Goal: Information Seeking & Learning: Check status

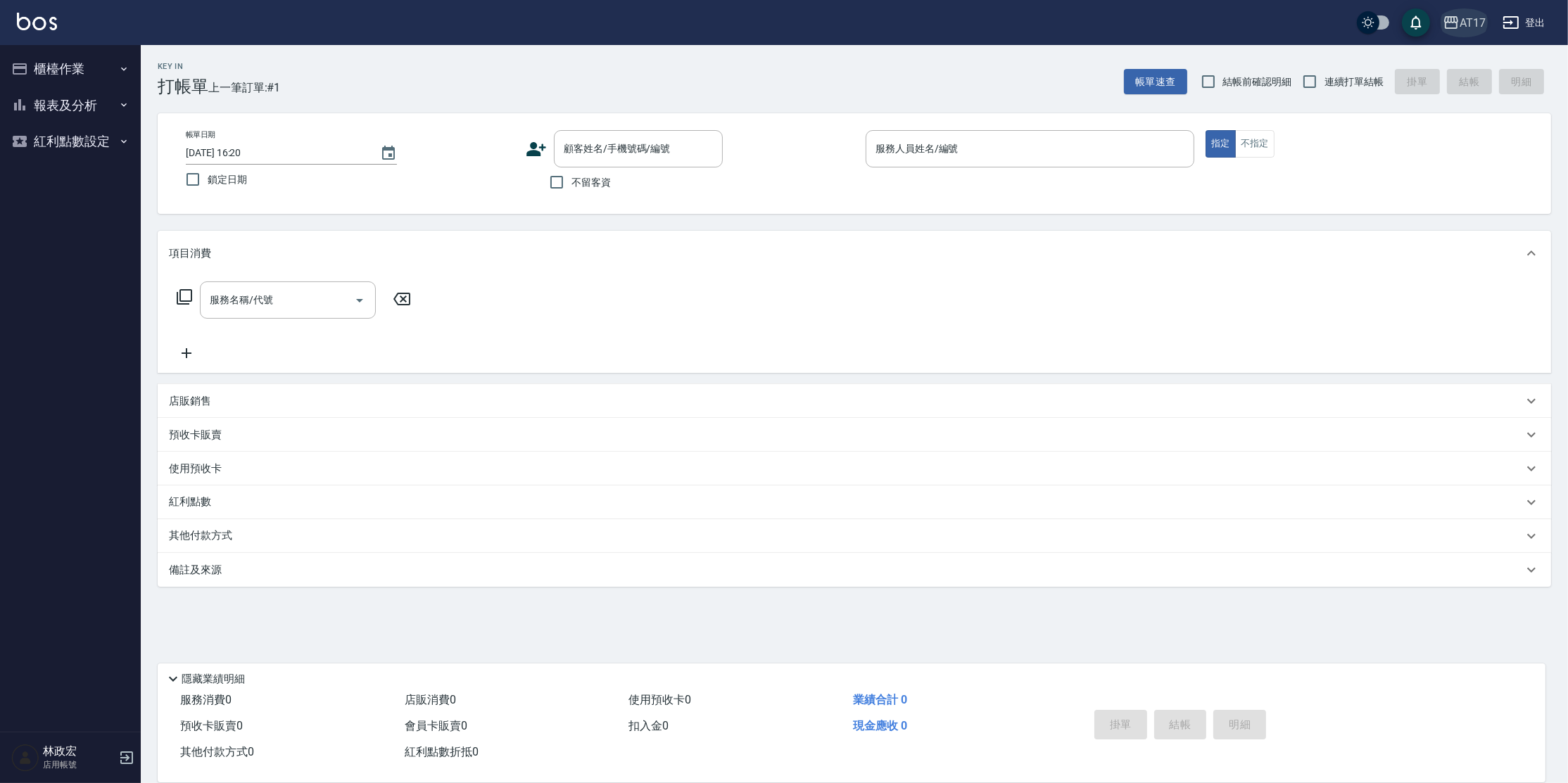
click at [1454, 24] on icon "button" at bounding box center [1451, 22] width 17 height 17
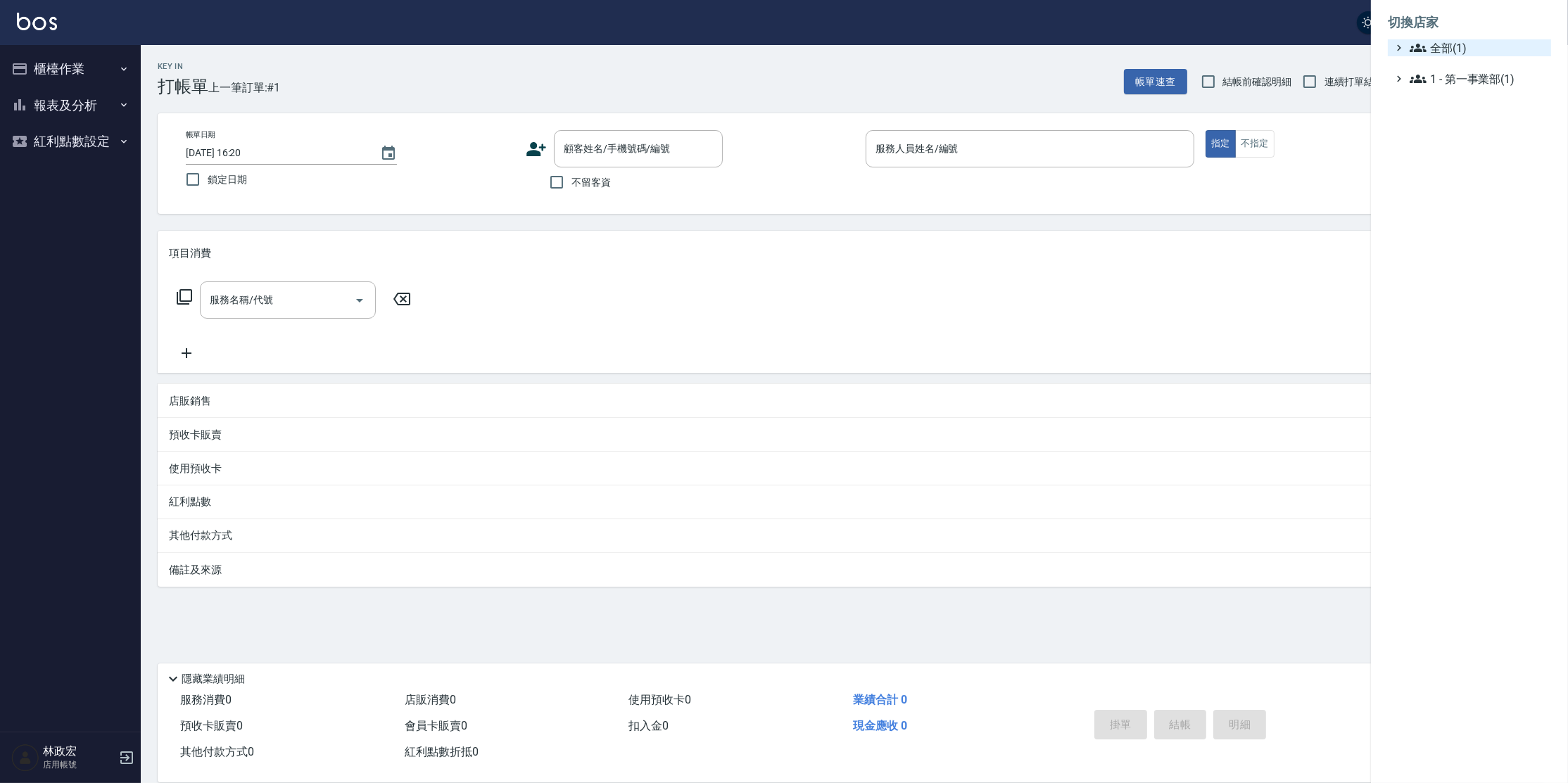
click at [1439, 42] on span "全部(1)" at bounding box center [1477, 47] width 136 height 17
click at [1460, 59] on span "AT17" at bounding box center [1476, 65] width 138 height 17
click at [1460, 100] on span "1 - 第一事業部(1)" at bounding box center [1477, 96] width 136 height 17
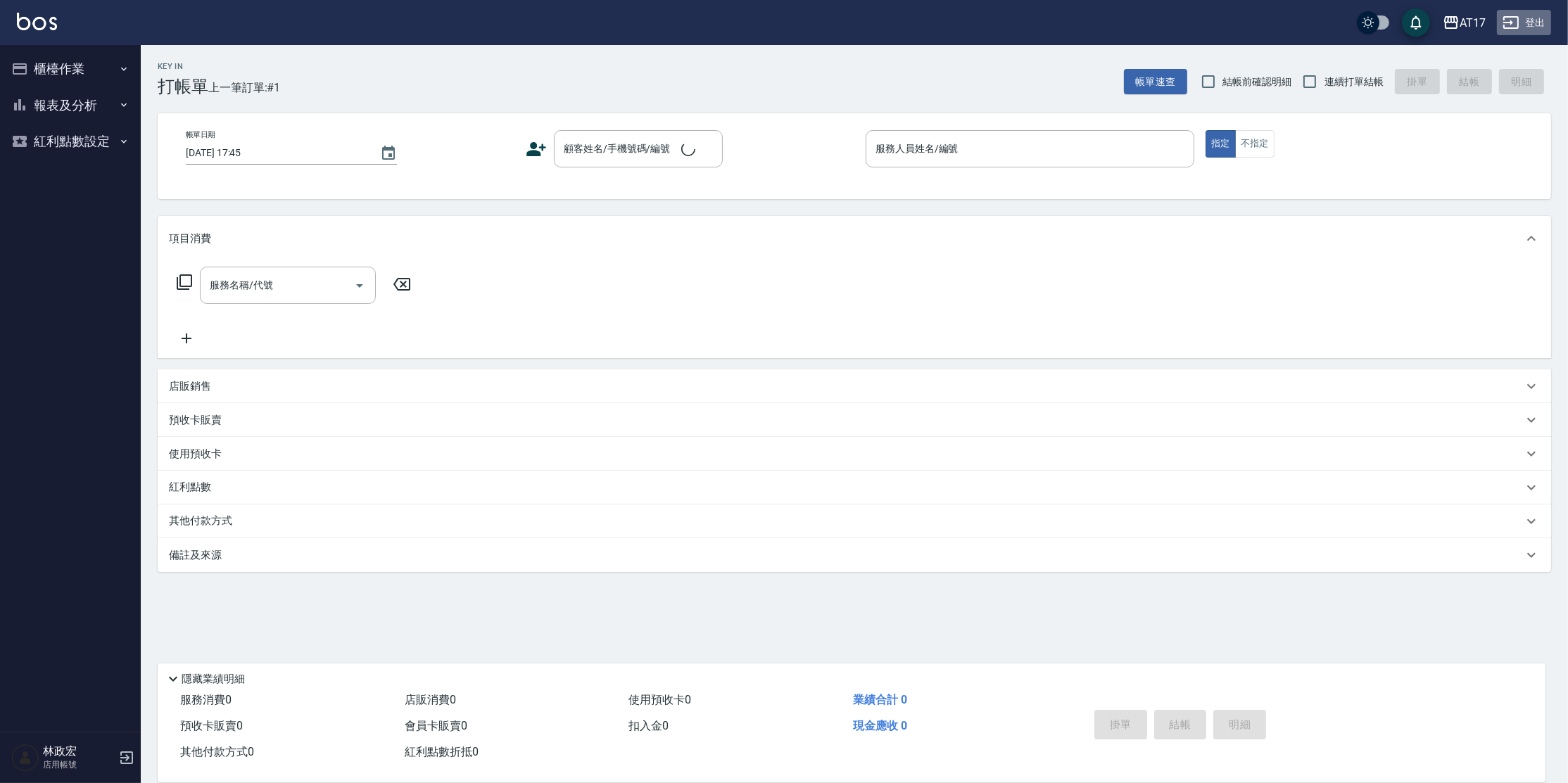
click at [1521, 17] on button "登出" at bounding box center [1523, 23] width 54 height 26
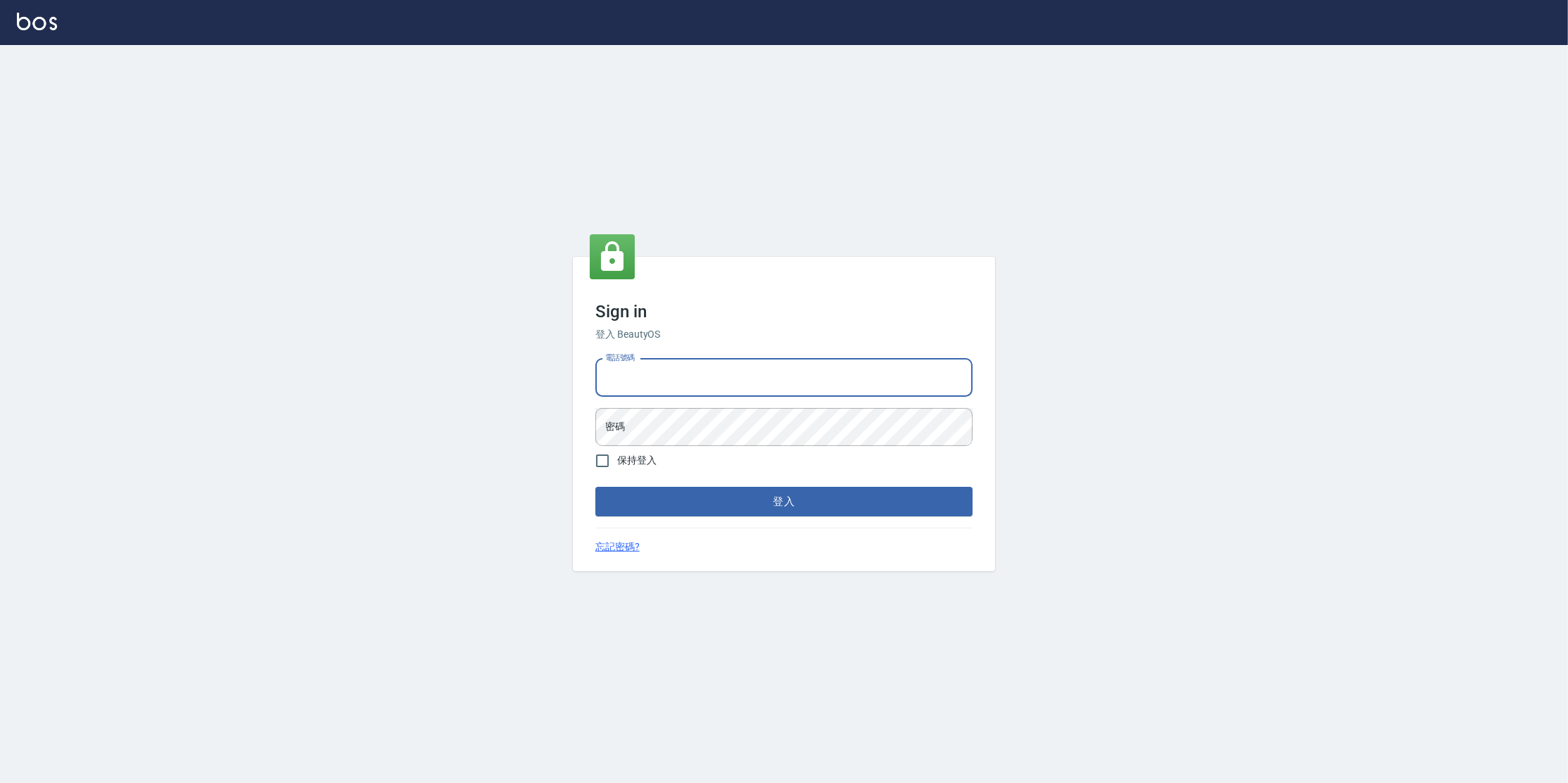
click at [801, 390] on input "電話號碼" at bounding box center [784, 378] width 377 height 38
type input "0963199014"
click at [595, 487] on button "登入" at bounding box center [784, 501] width 377 height 29
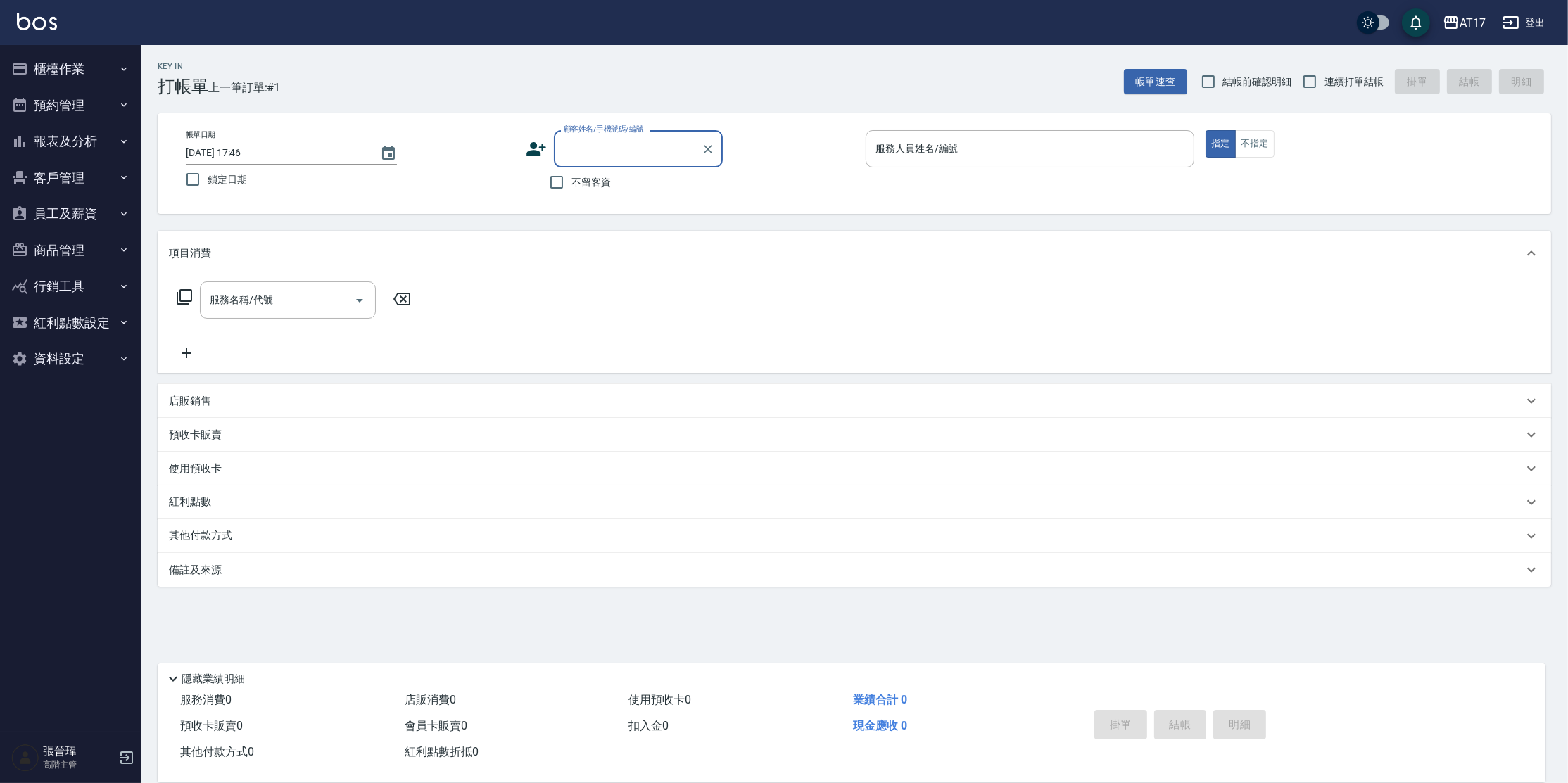
click at [77, 127] on button "報表及分析" at bounding box center [70, 141] width 129 height 36
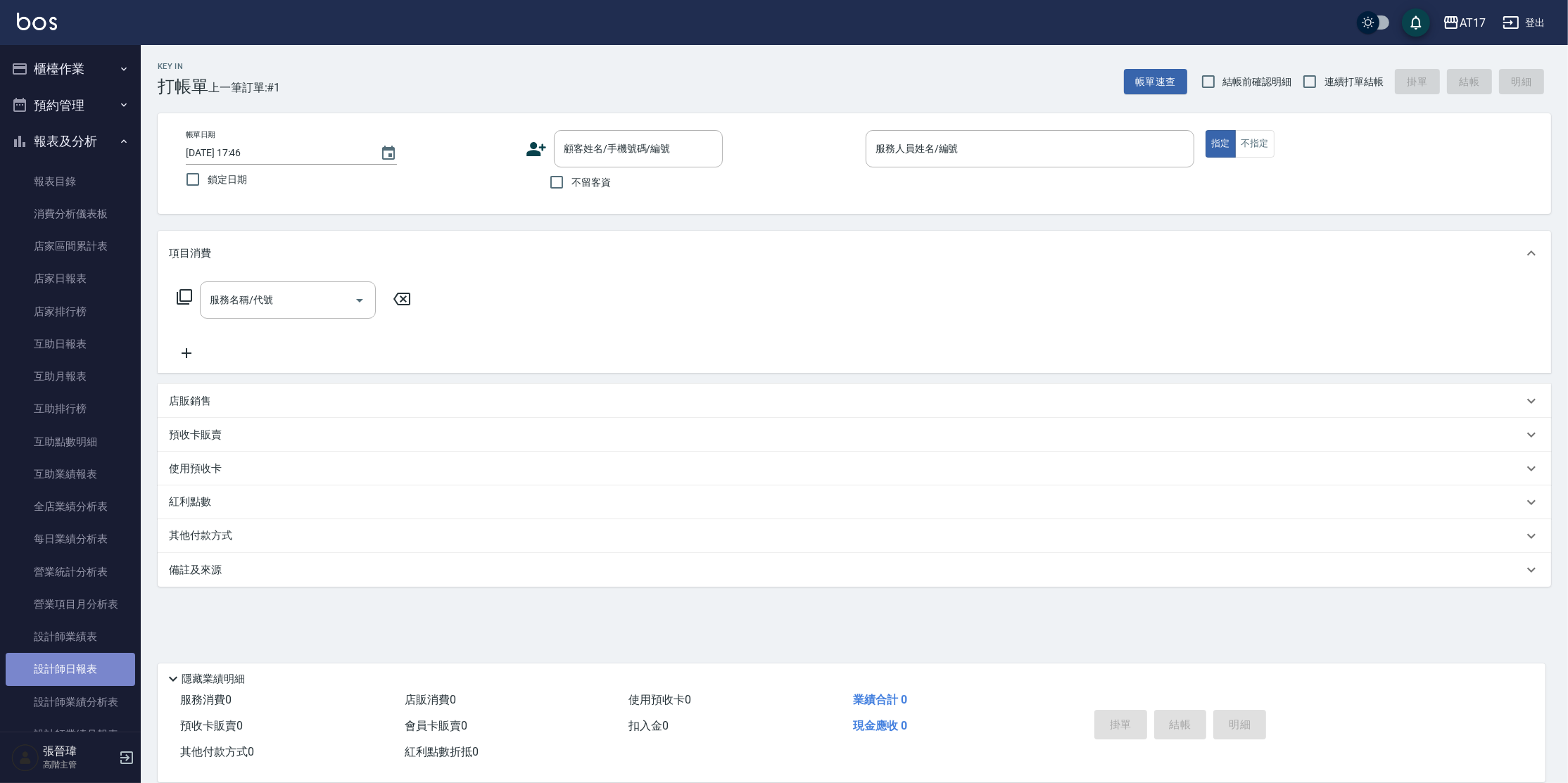
click at [102, 665] on link "設計師日報表" at bounding box center [70, 669] width 129 height 33
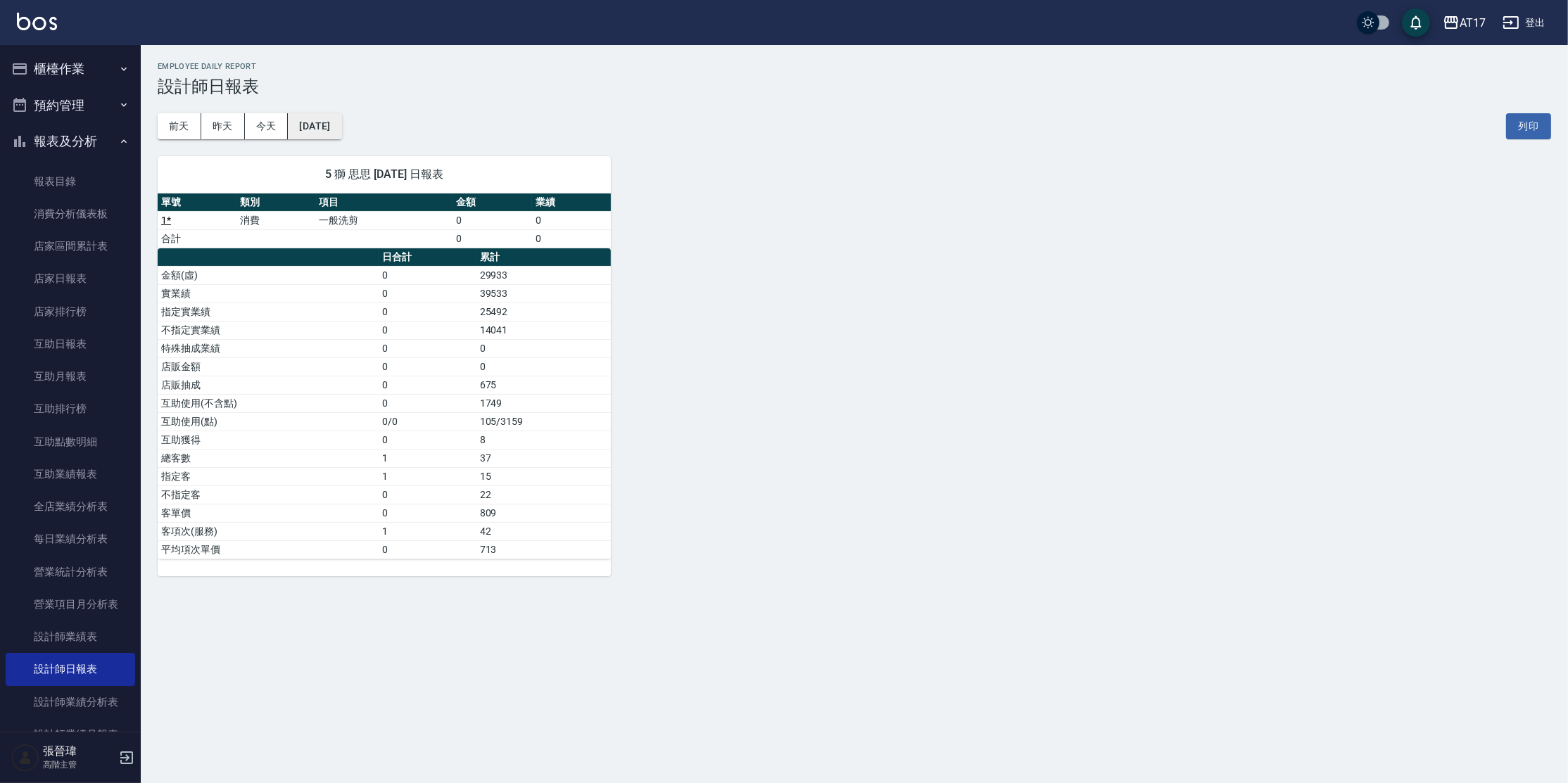
click at [324, 129] on button "[DATE]" at bounding box center [315, 126] width 54 height 26
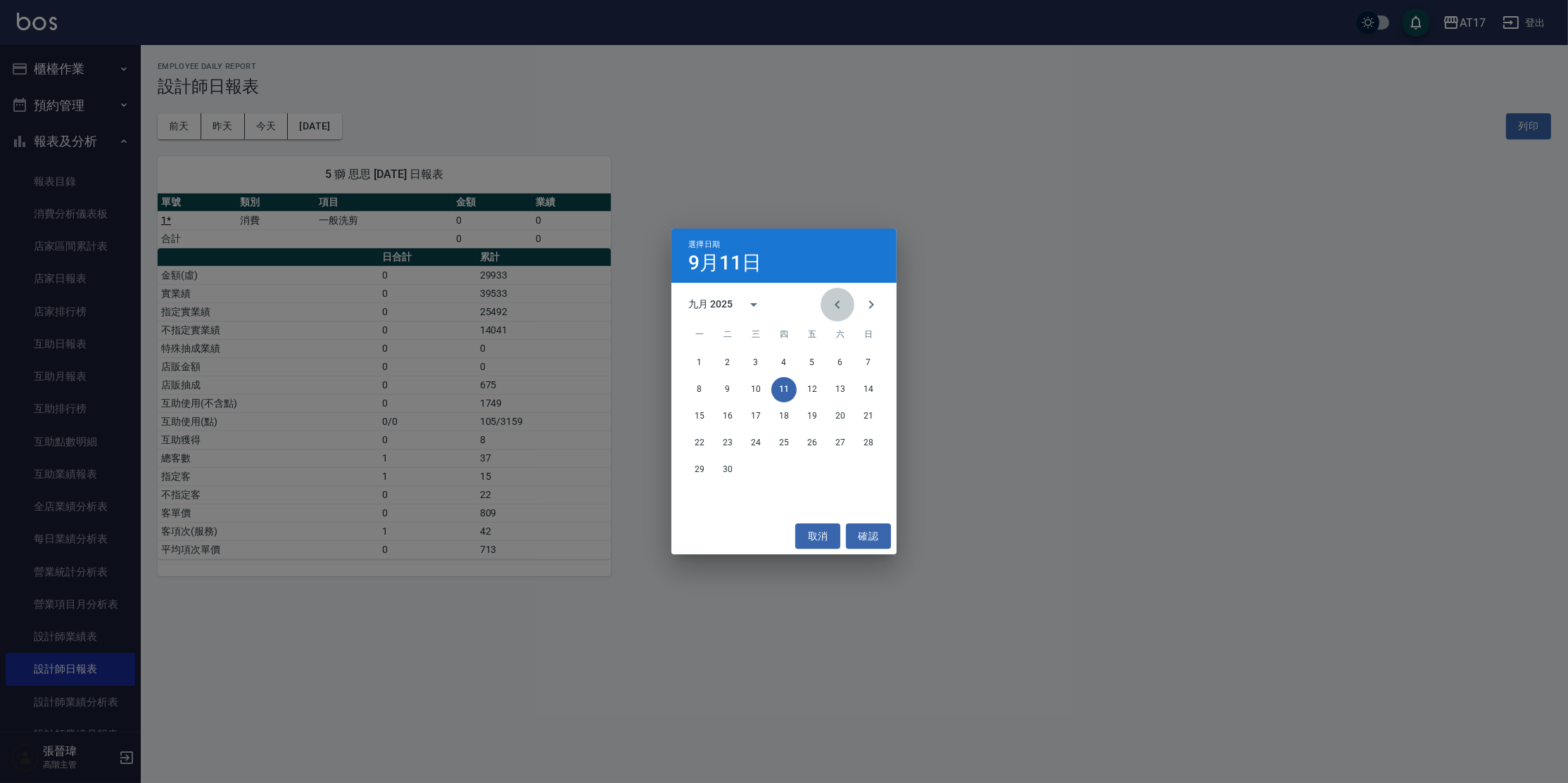
click at [841, 303] on icon "Previous month" at bounding box center [837, 304] width 17 height 17
click at [869, 476] on button "31" at bounding box center [869, 470] width 26 height 26
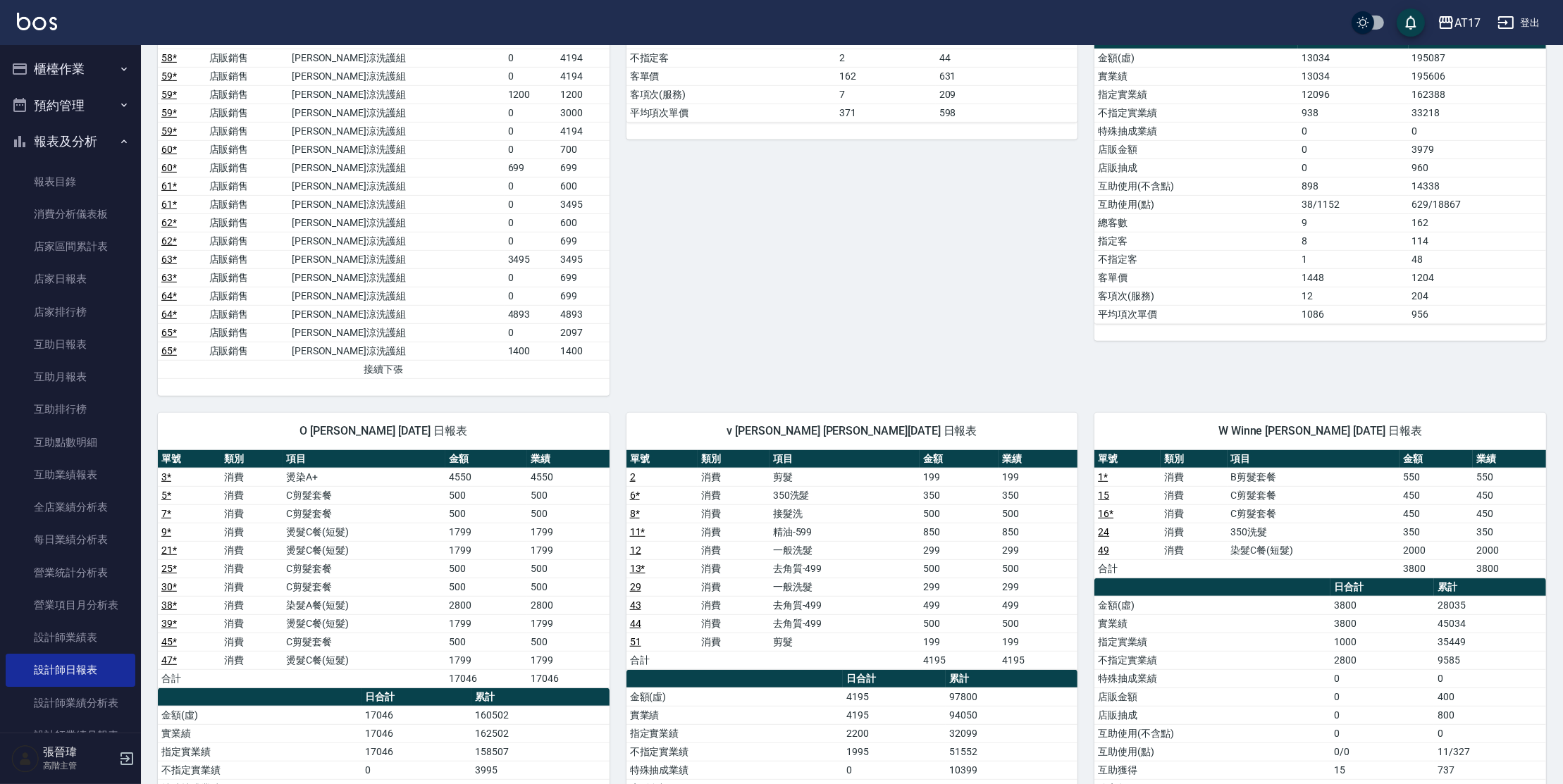
scroll to position [1042, 0]
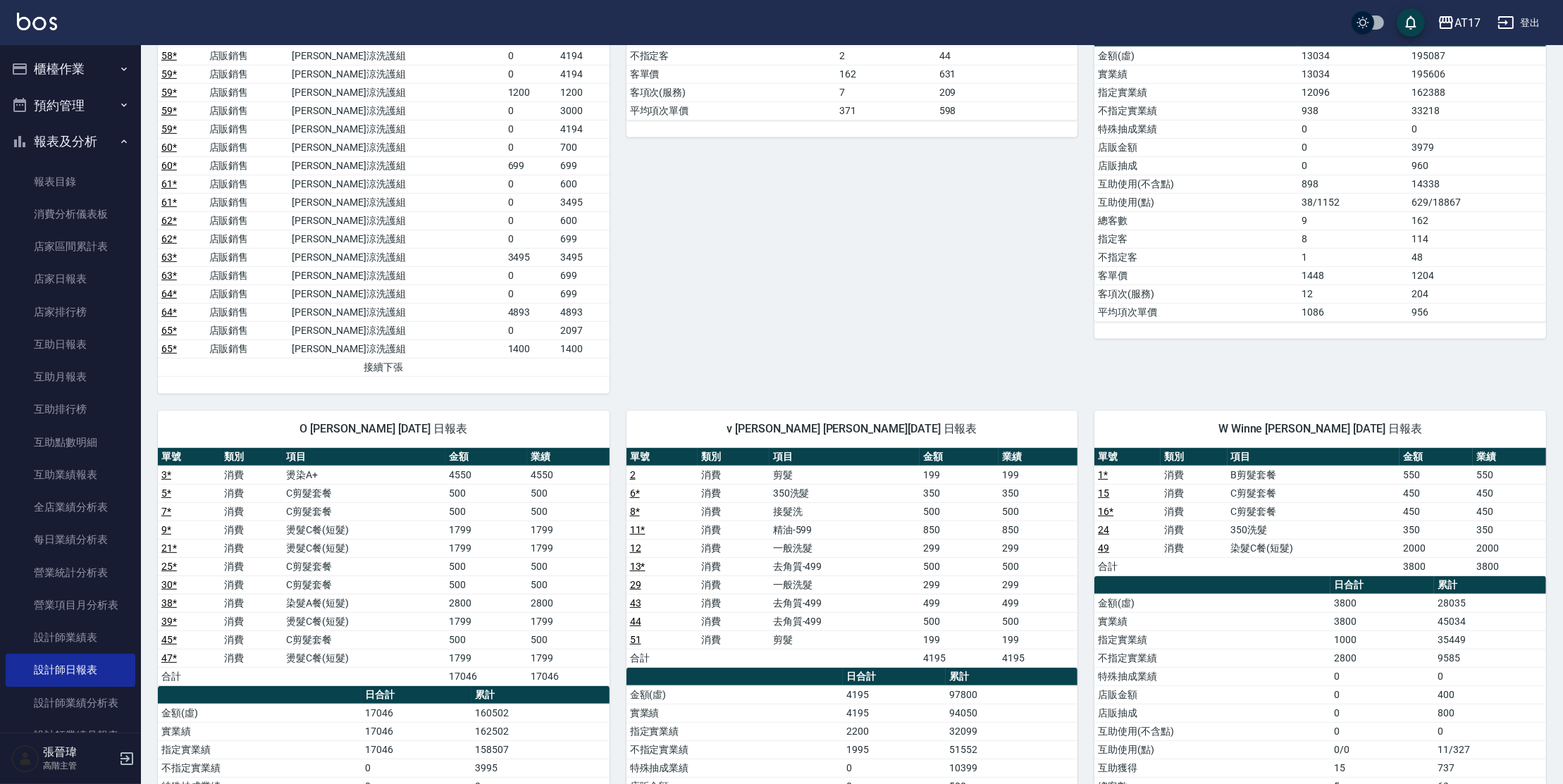
drag, startPoint x: 1492, startPoint y: 429, endPoint x: 1520, endPoint y: 415, distance: 31.3
click at [1520, 415] on div "W Winne 黃音雅 08/31/2025 日報表" at bounding box center [1320, 429] width 452 height 37
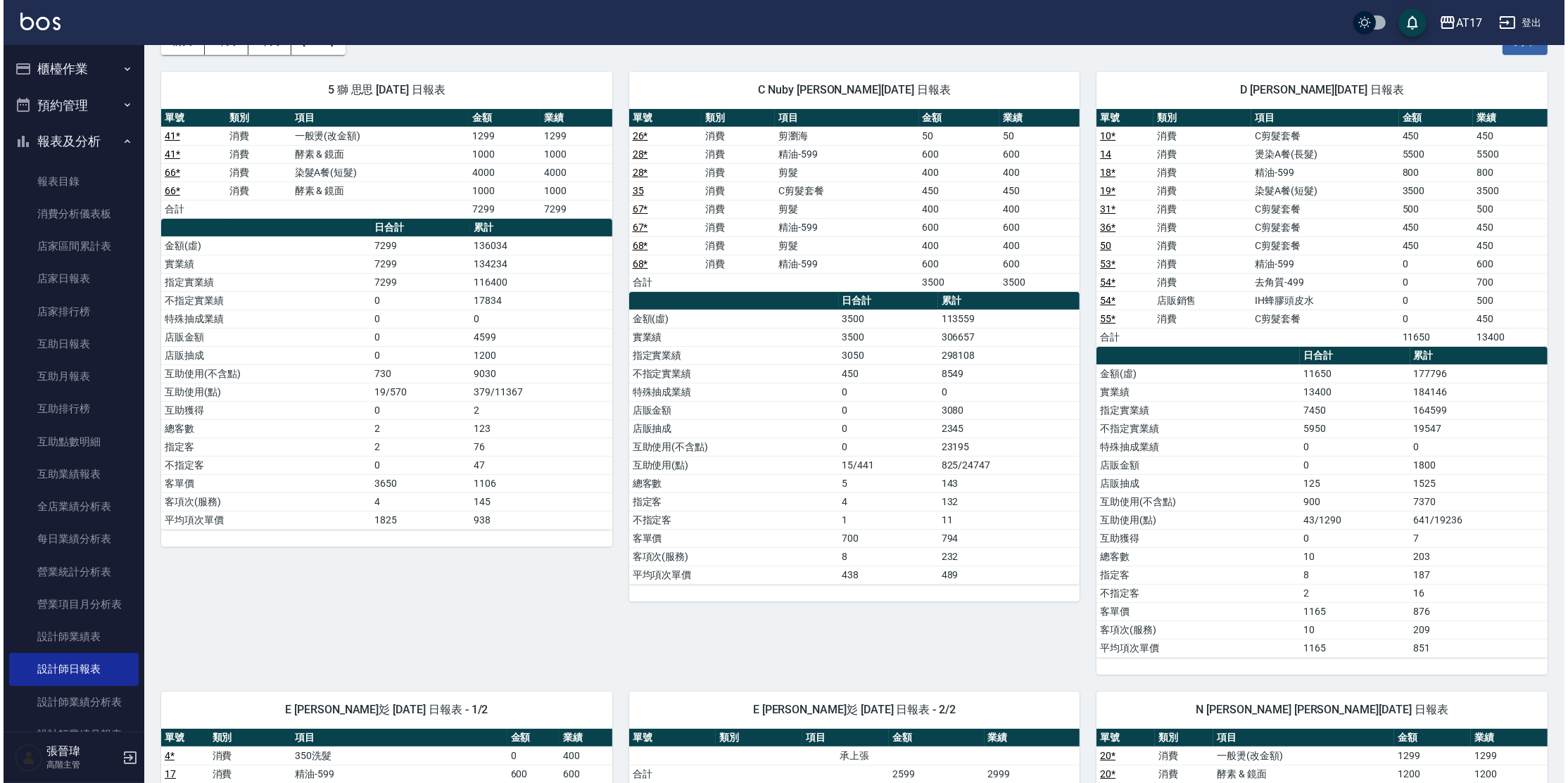
scroll to position [61, 0]
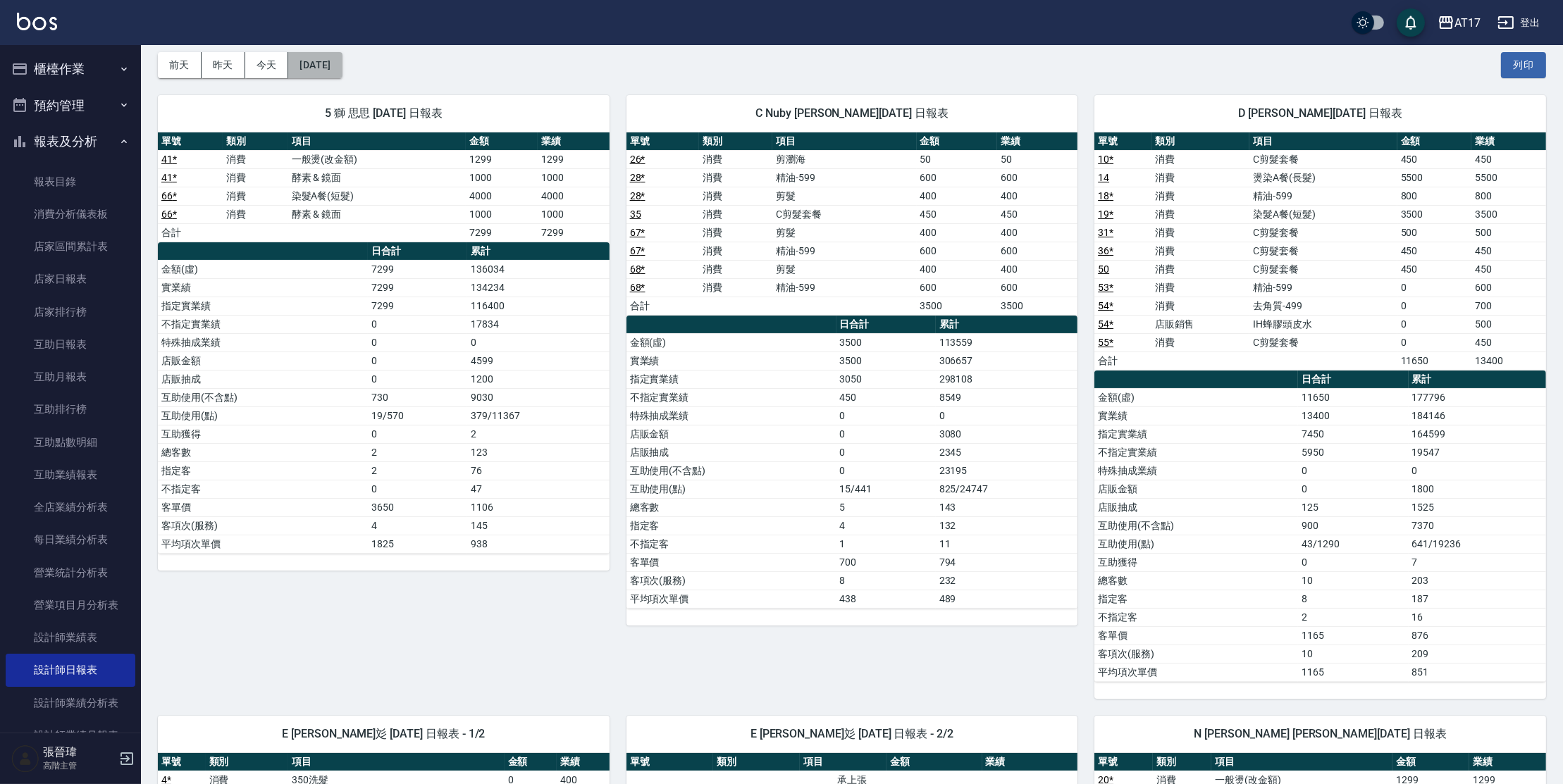
click at [341, 63] on button "[DATE]" at bounding box center [315, 65] width 54 height 26
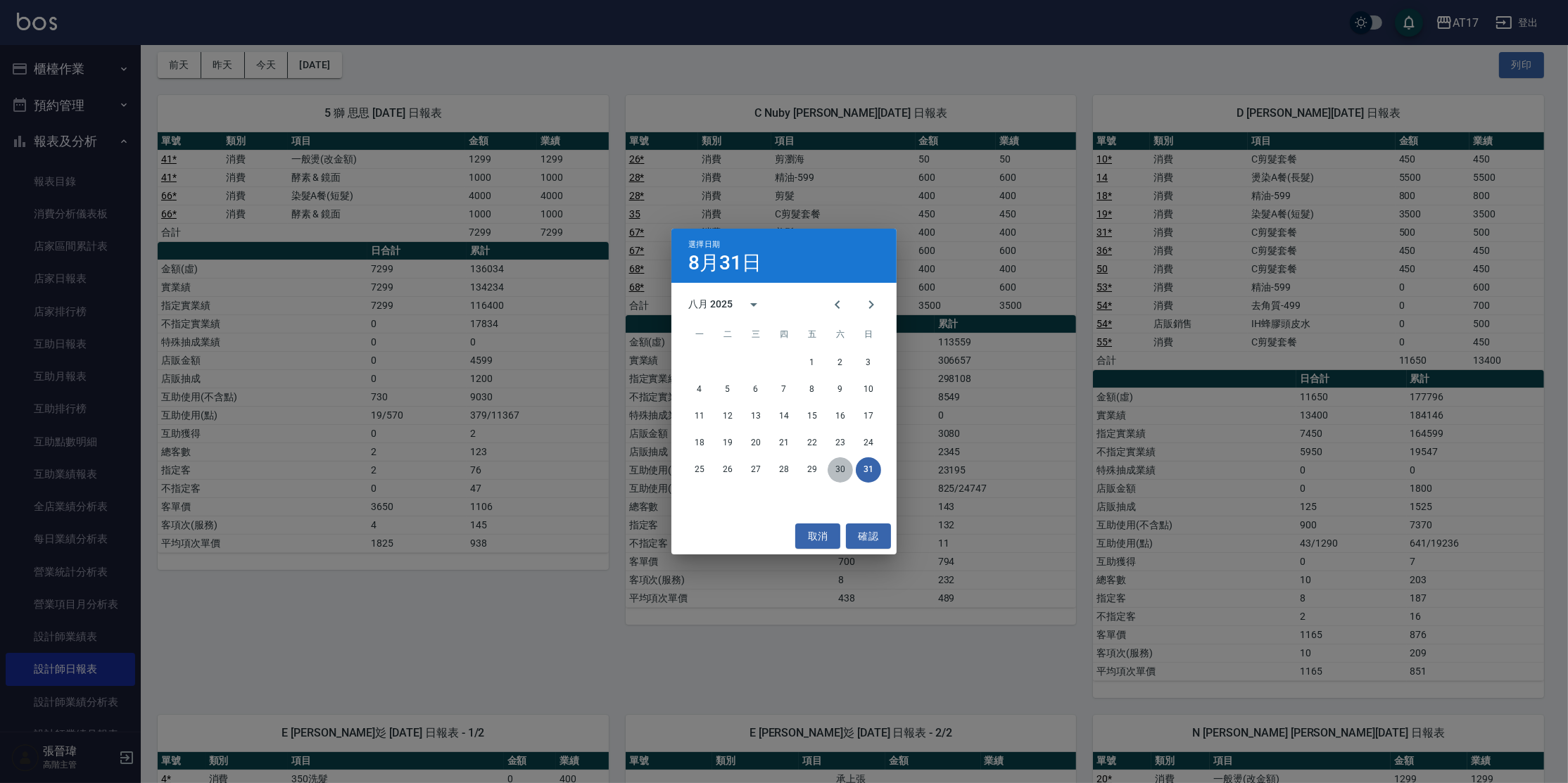
click at [845, 469] on button "30" at bounding box center [841, 470] width 26 height 26
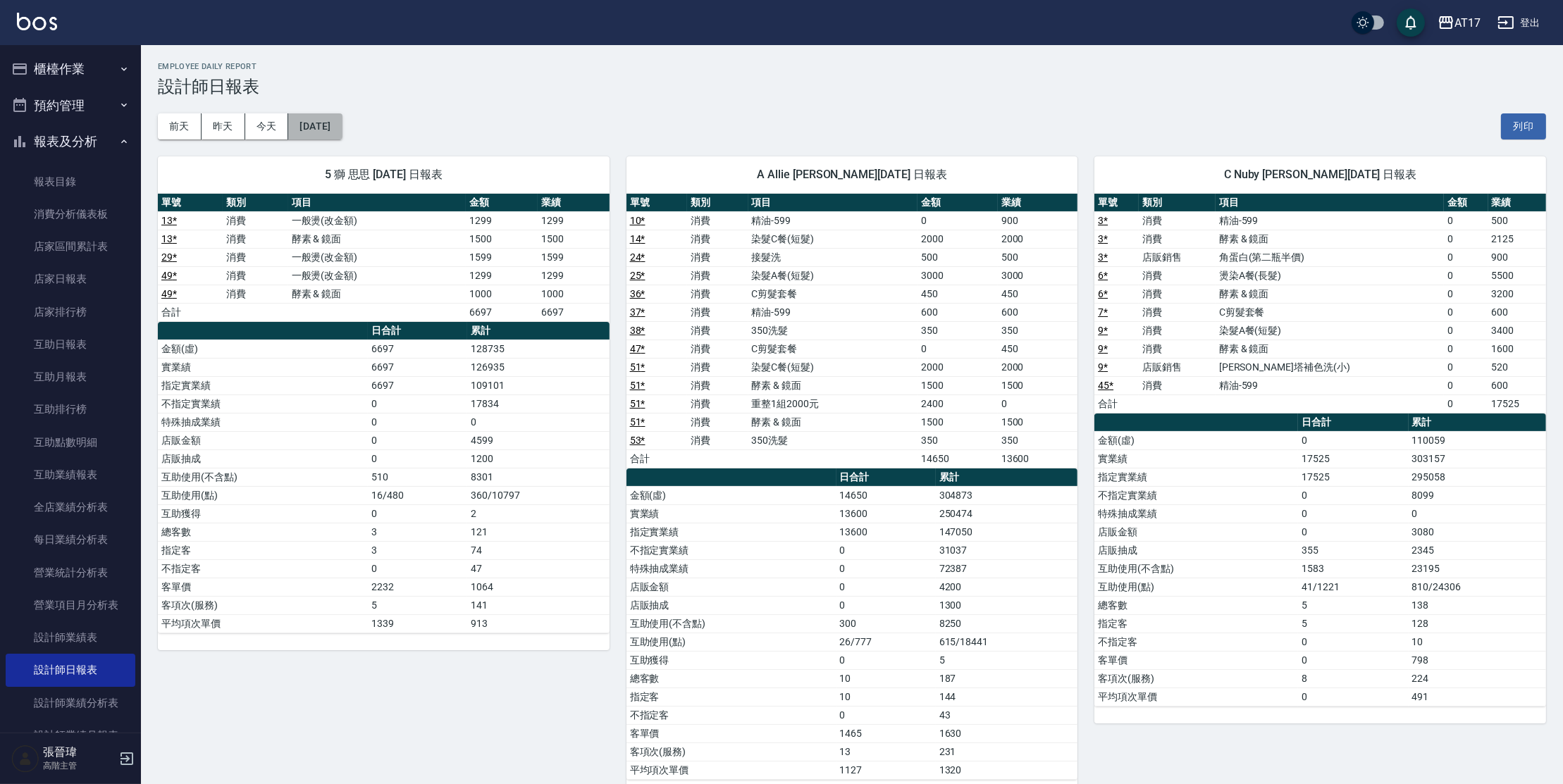
click at [337, 127] on button "2025/08/30" at bounding box center [315, 126] width 54 height 26
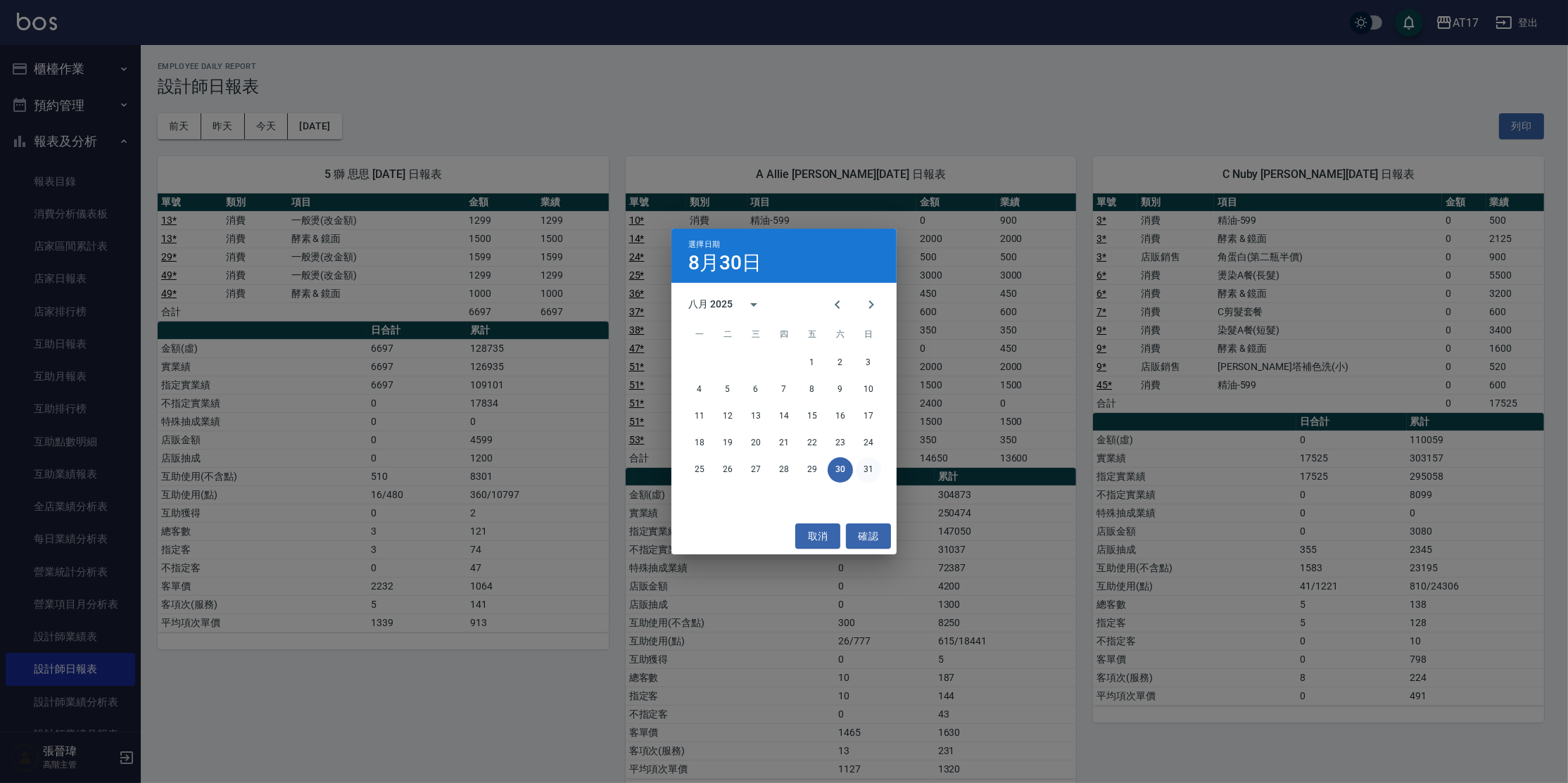
click at [869, 465] on button "31" at bounding box center [869, 470] width 26 height 26
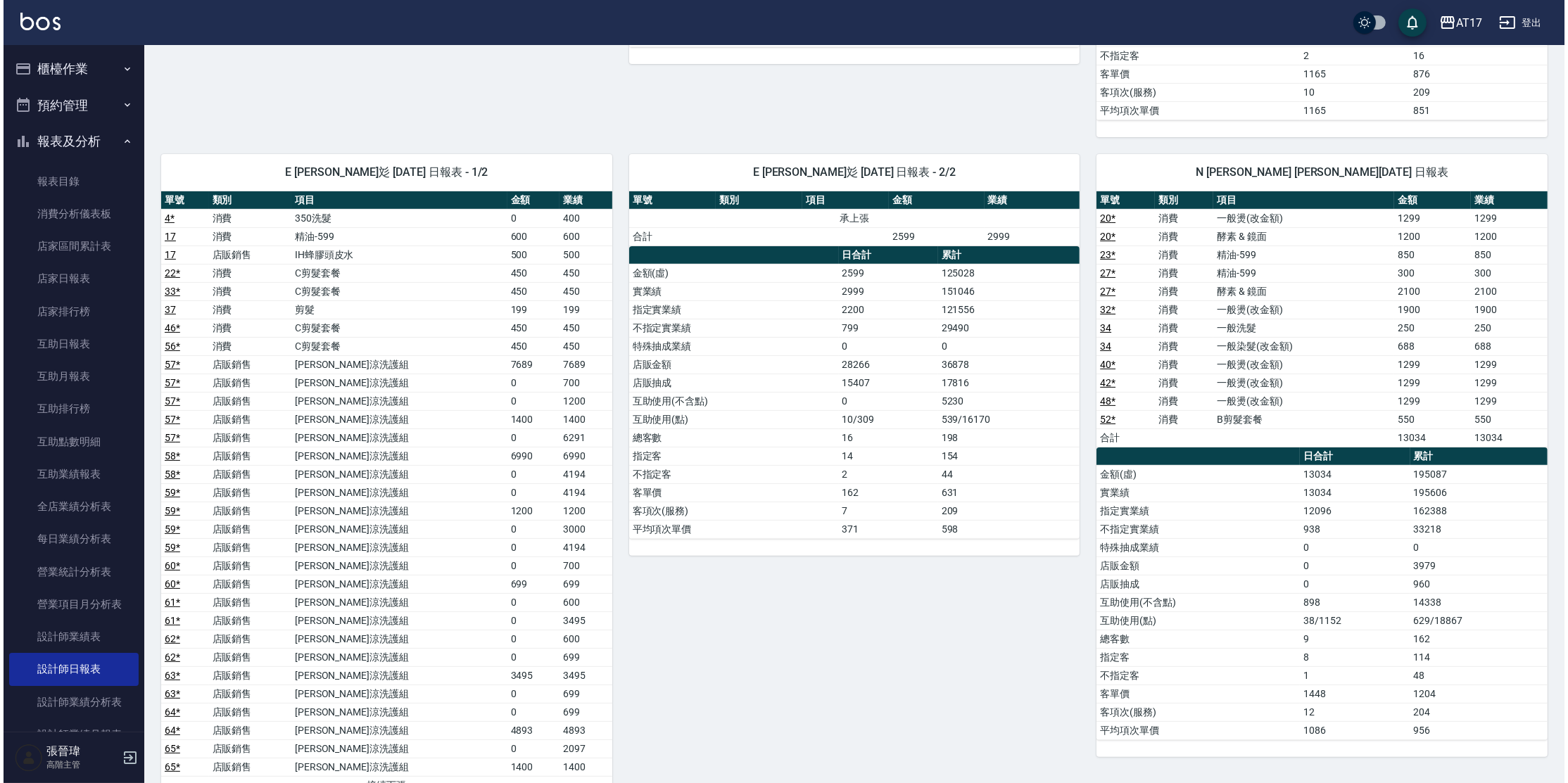
scroll to position [613, 0]
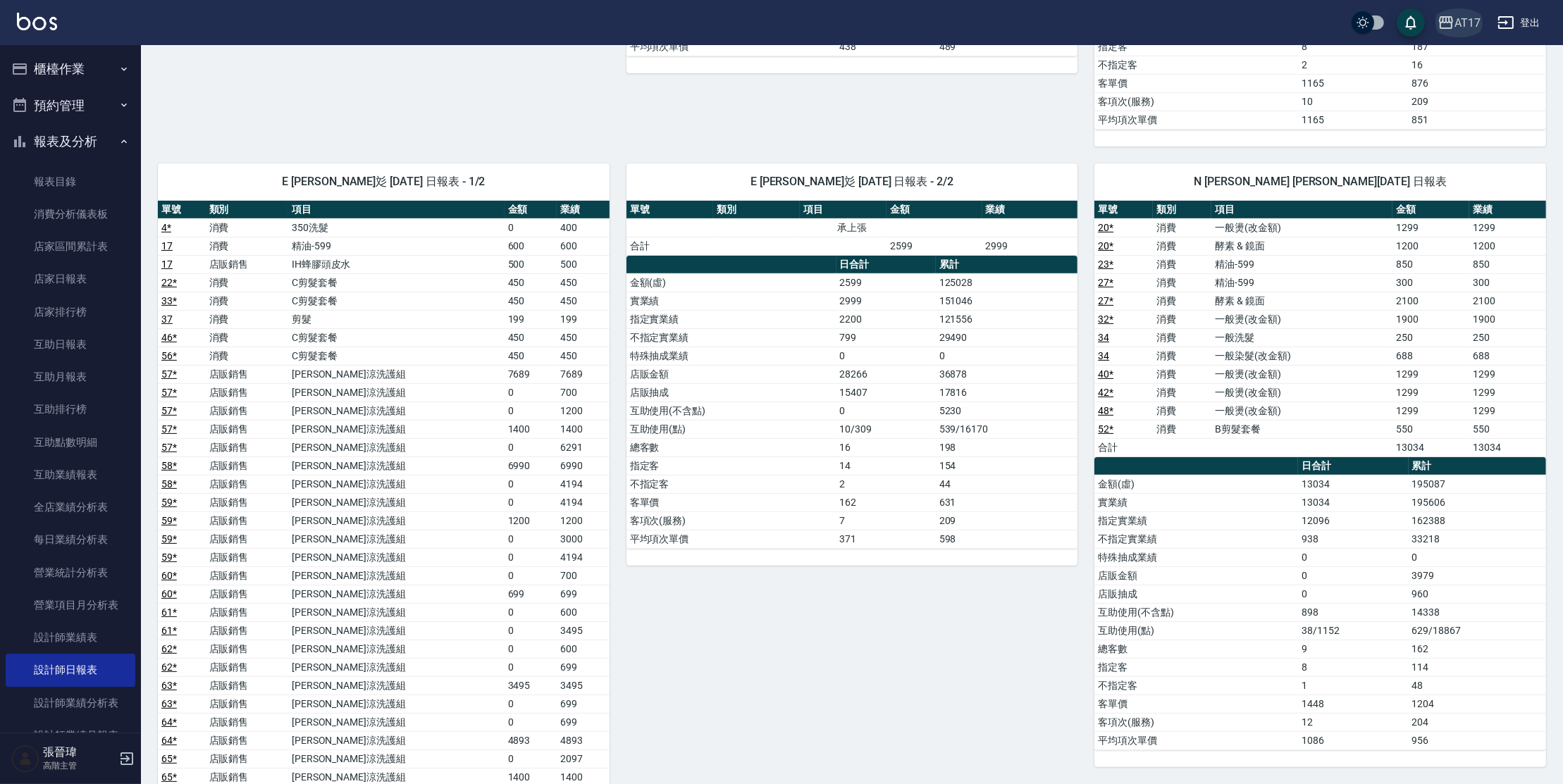
click at [1470, 21] on div "AT17" at bounding box center [1467, 22] width 26 height 17
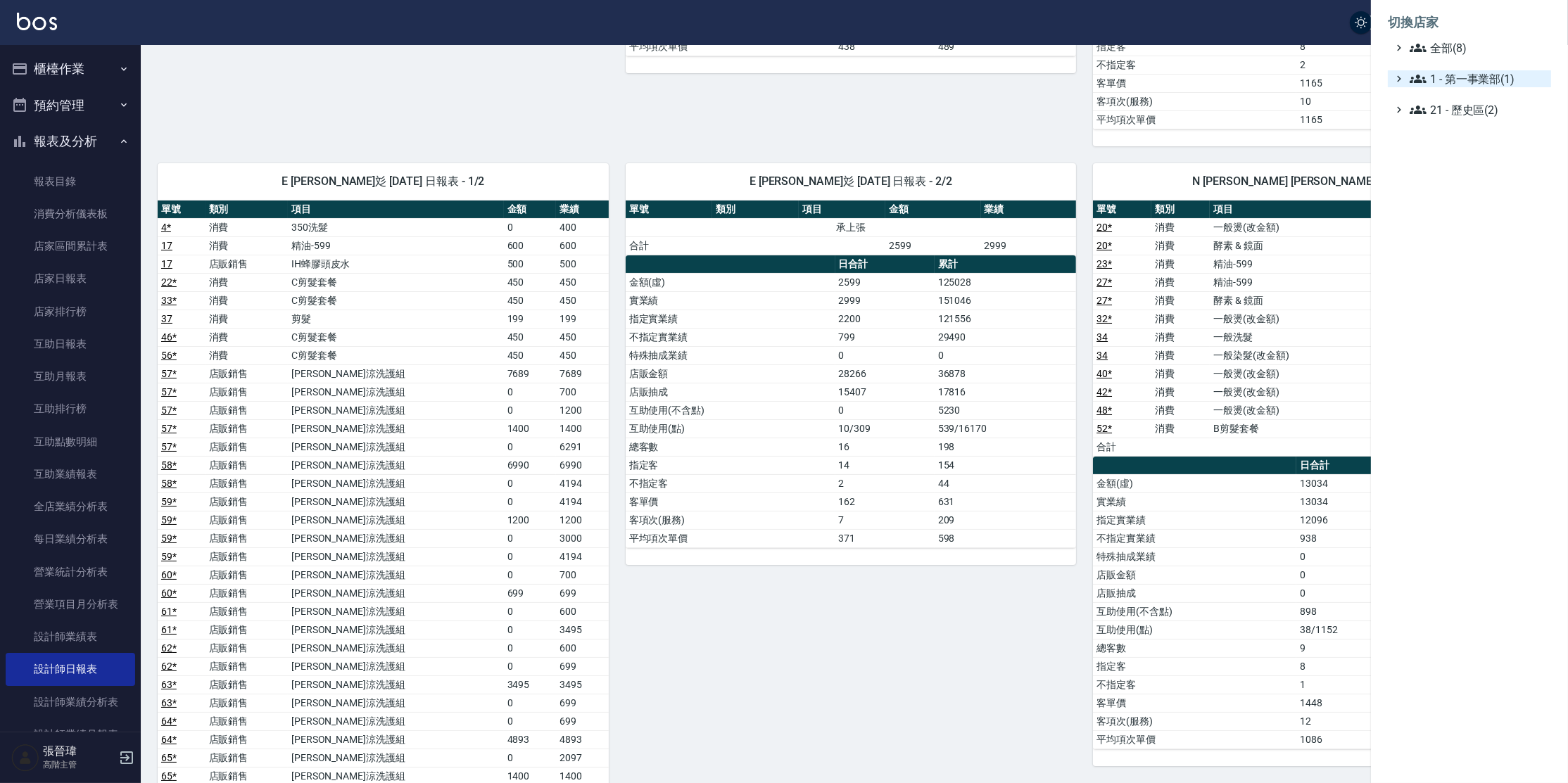
click at [1472, 80] on span "1 - 第一事業部(1)" at bounding box center [1477, 78] width 136 height 17
click at [1470, 102] on span "1.08 - 張晉瑋(6)" at bounding box center [1485, 96] width 122 height 17
click at [1465, 220] on span "上越鉑客" at bounding box center [1487, 216] width 117 height 17
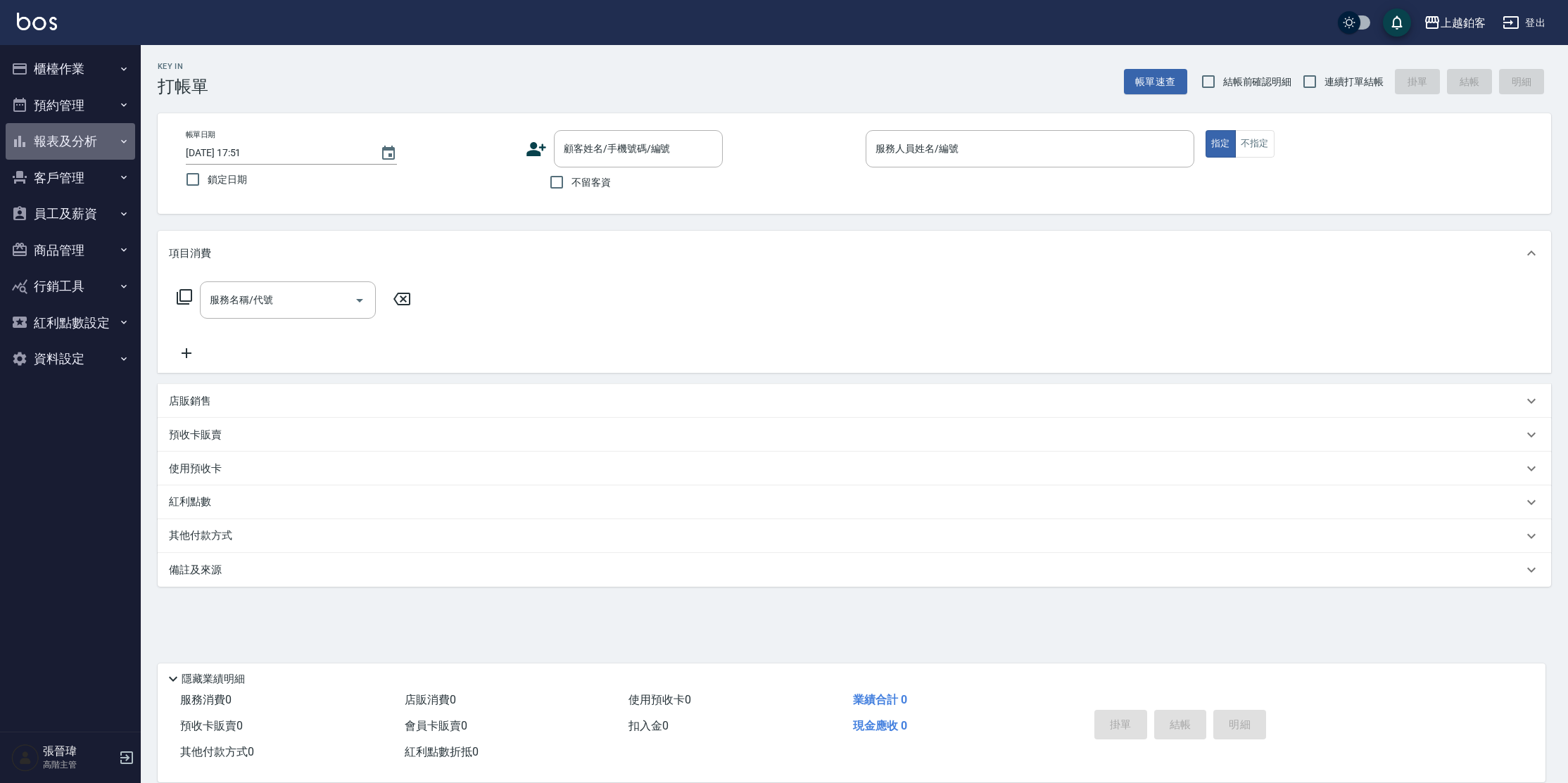
click at [63, 147] on button "報表及分析" at bounding box center [70, 141] width 129 height 36
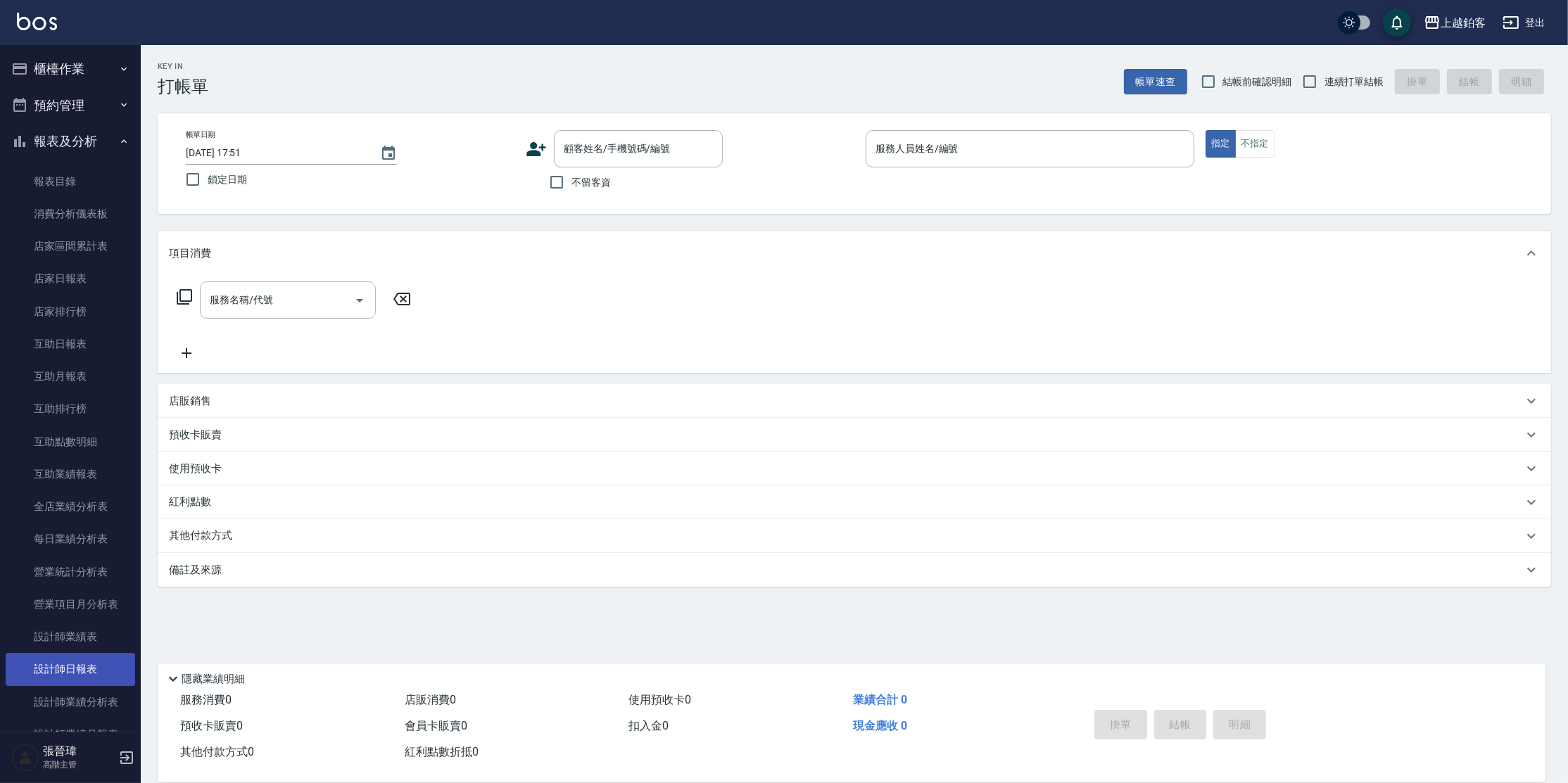
click at [108, 659] on link "設計師日報表" at bounding box center [70, 669] width 129 height 33
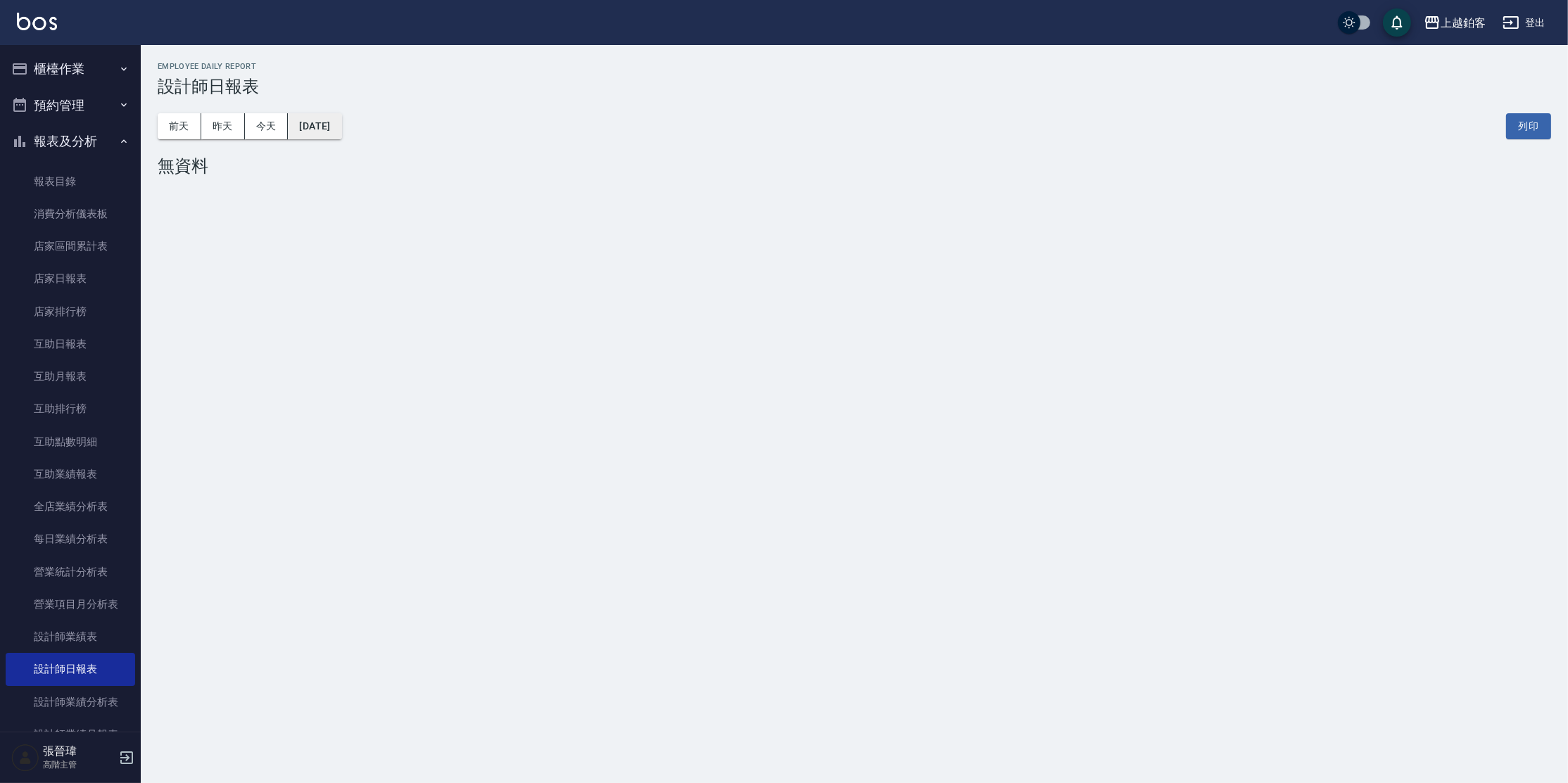
click at [341, 122] on button "2025/09/11" at bounding box center [315, 126] width 54 height 26
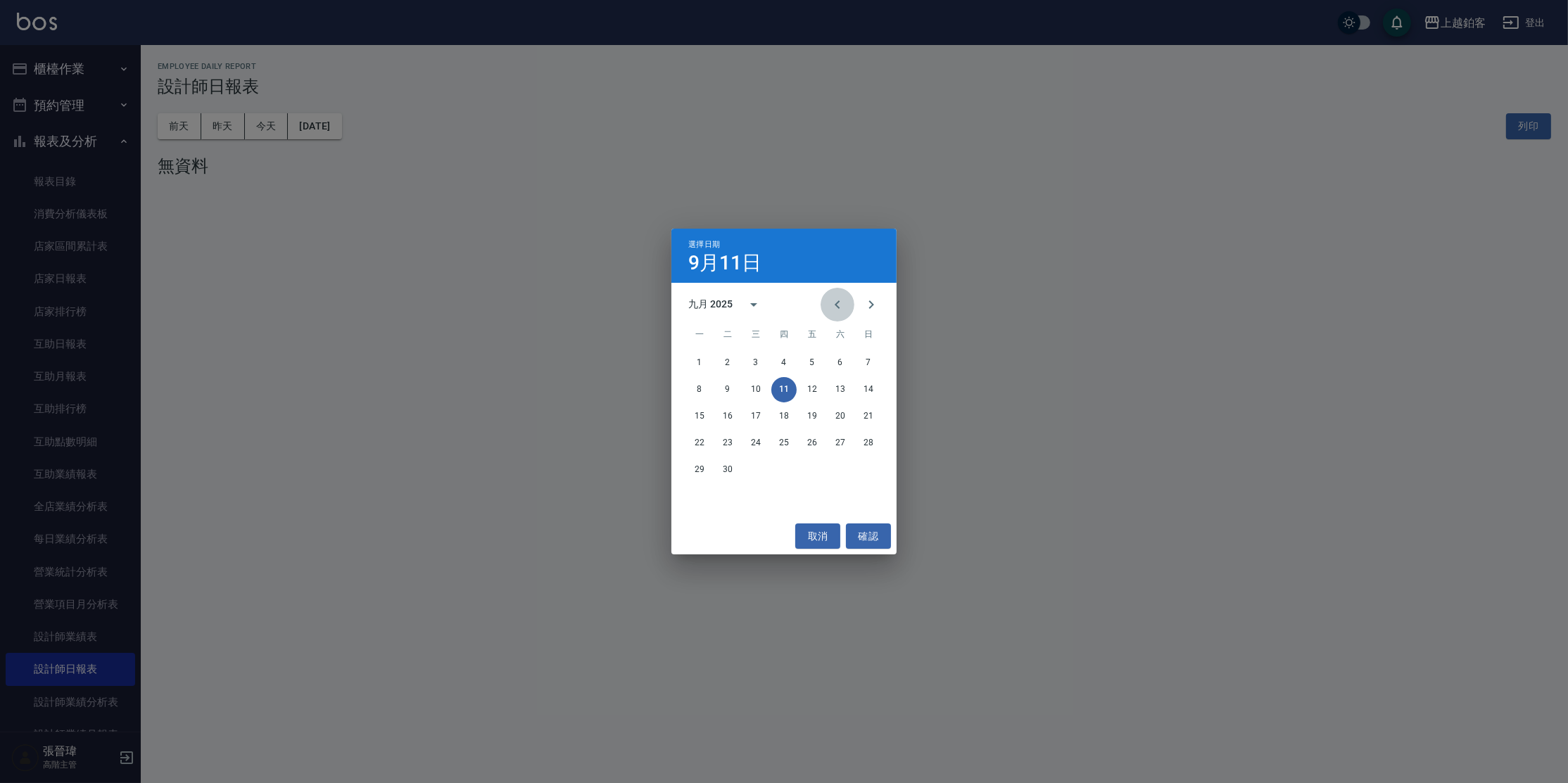
click at [837, 302] on icon "Previous month" at bounding box center [837, 304] width 17 height 17
click at [866, 474] on button "31" at bounding box center [869, 470] width 26 height 26
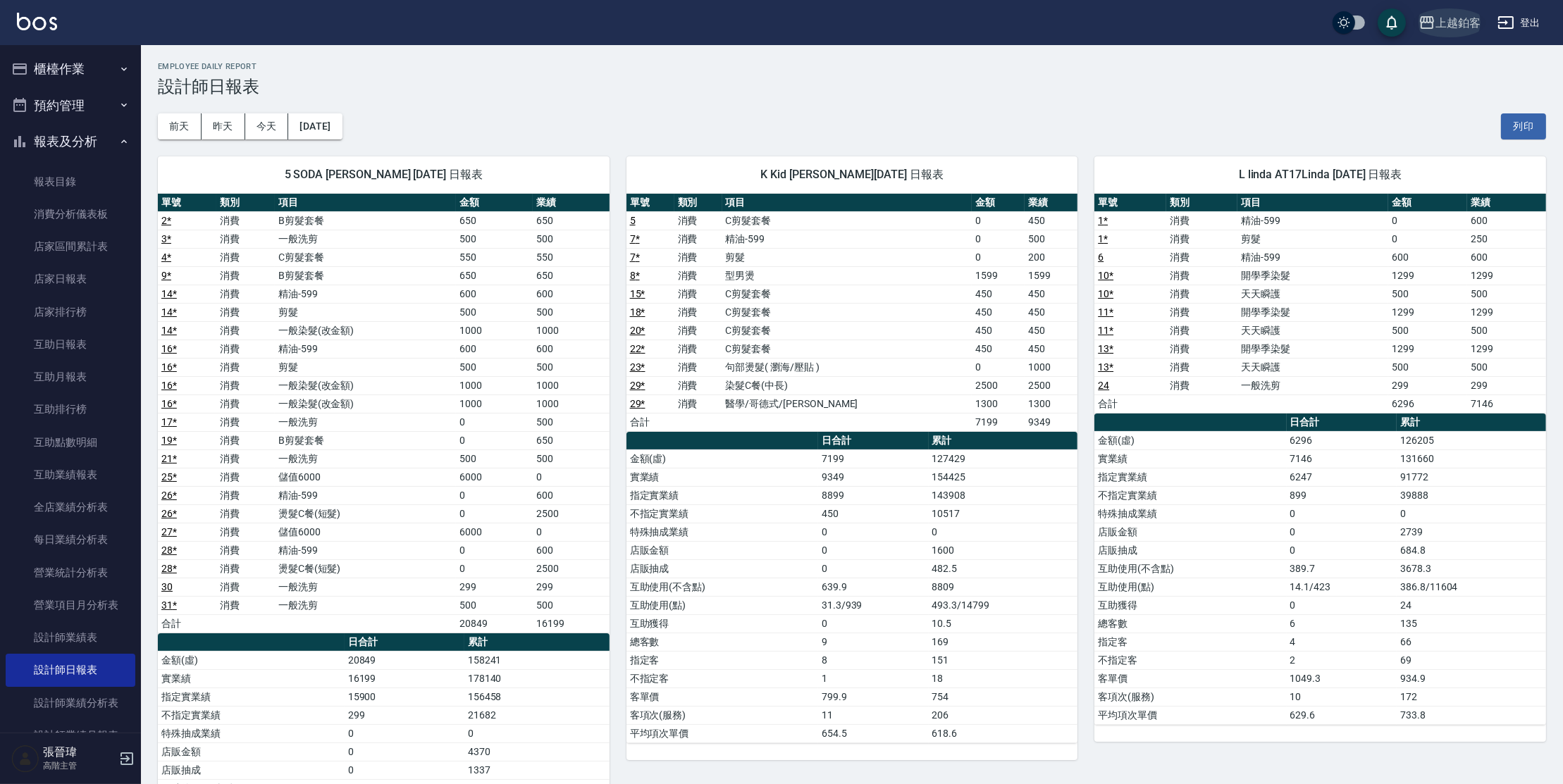
click at [1454, 17] on div "上越鉑客" at bounding box center [1458, 22] width 45 height 17
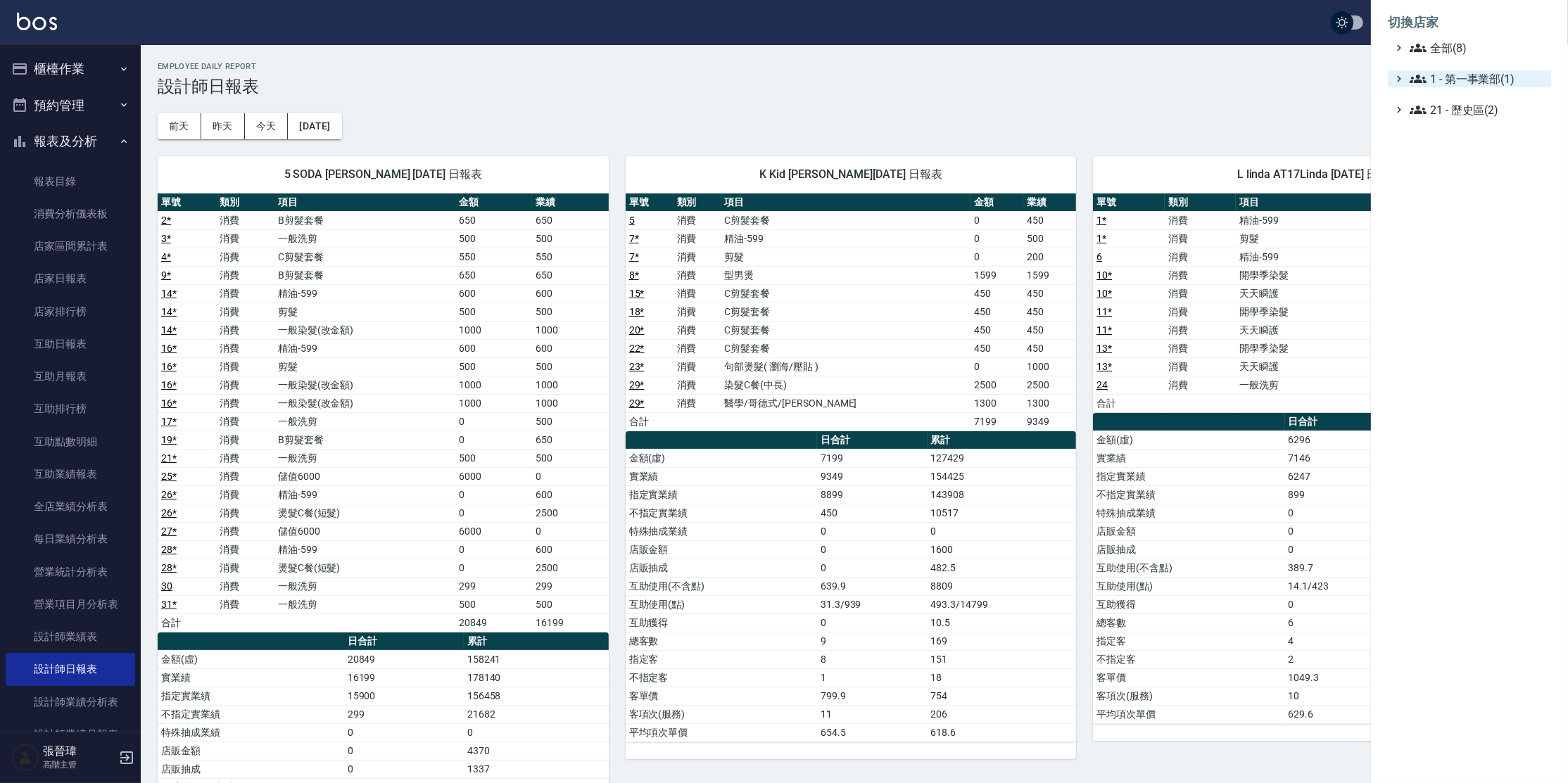
click at [1455, 86] on span "1 - 第一事業部(1)" at bounding box center [1477, 78] width 136 height 17
click at [1460, 97] on span "1.08 - 張晉瑋(6)" at bounding box center [1485, 96] width 122 height 17
click at [1458, 183] on span "上越LOOK" at bounding box center [1487, 175] width 117 height 17
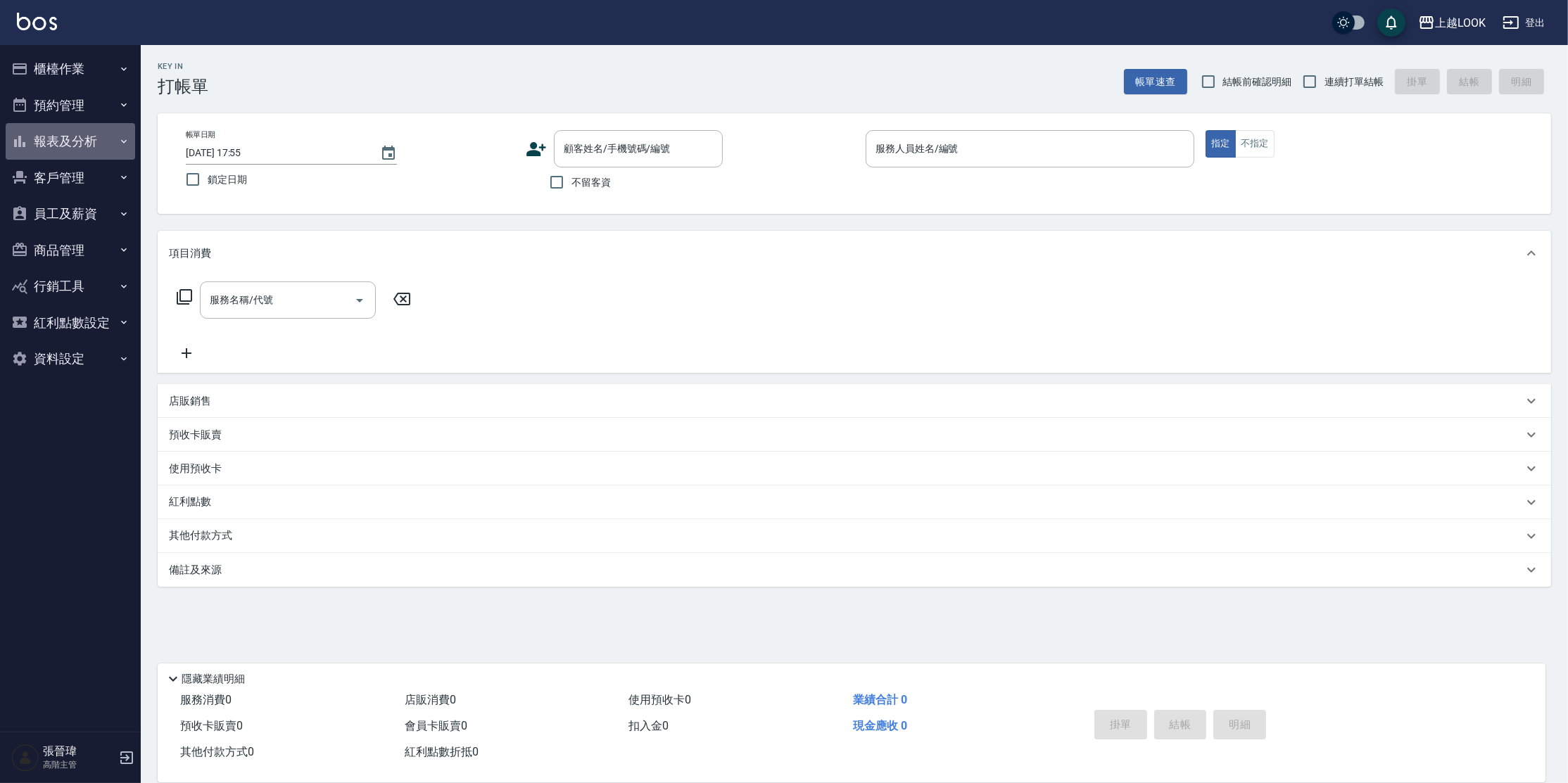
click at [47, 139] on button "報表及分析" at bounding box center [70, 141] width 129 height 36
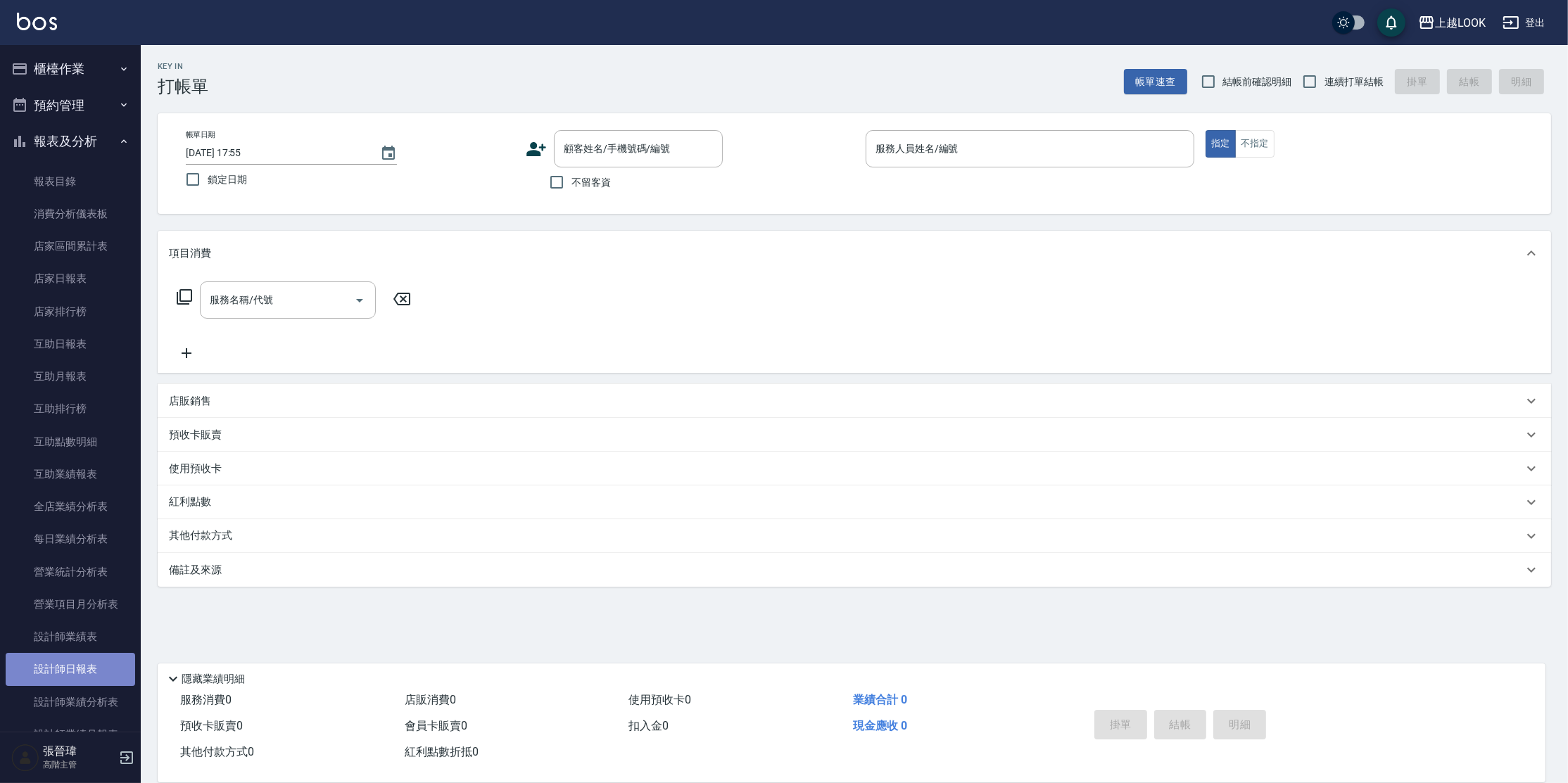
click at [73, 661] on link "設計師日報表" at bounding box center [70, 669] width 129 height 33
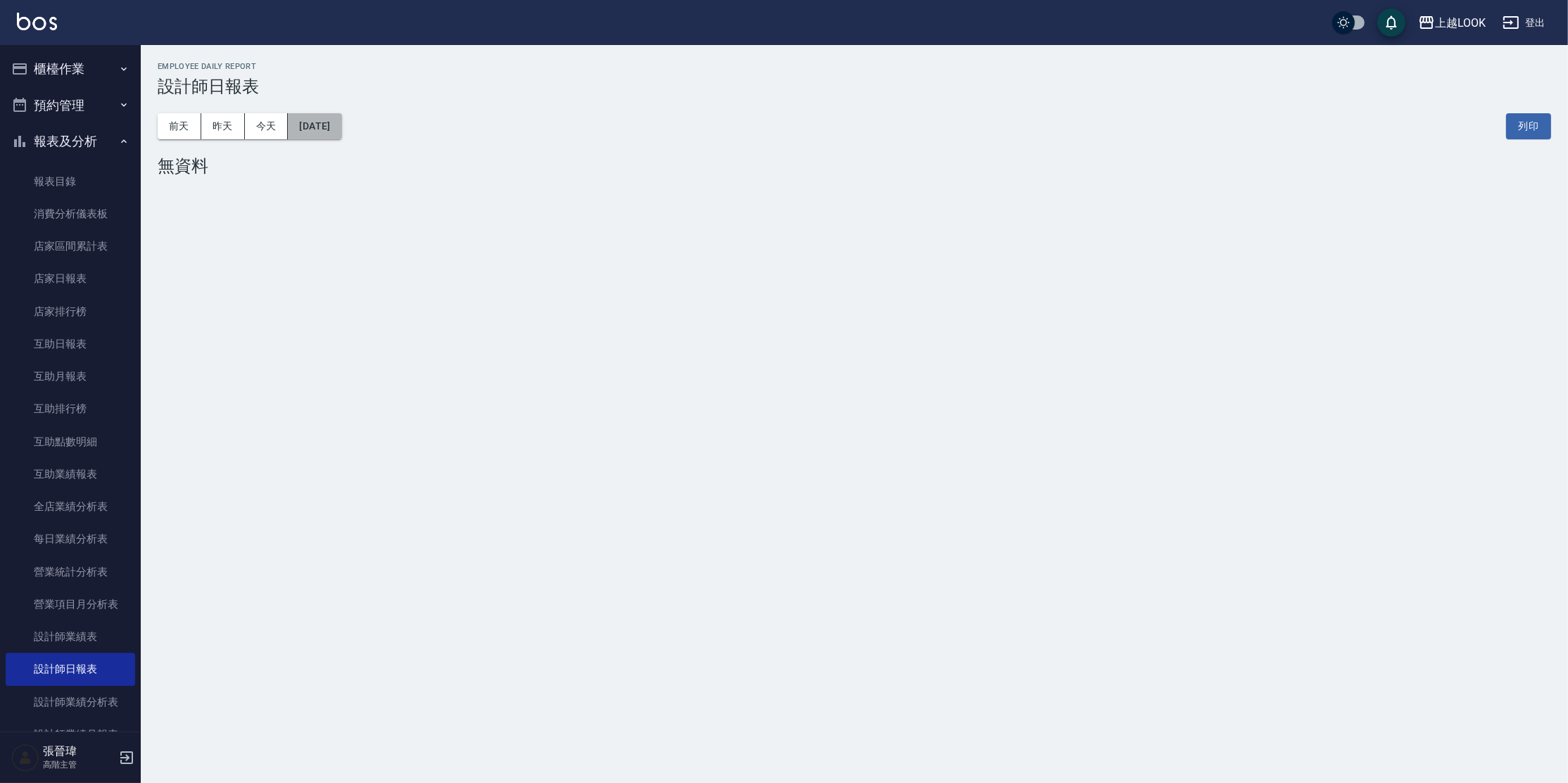
click at [318, 122] on button "[DATE]" at bounding box center [315, 126] width 54 height 26
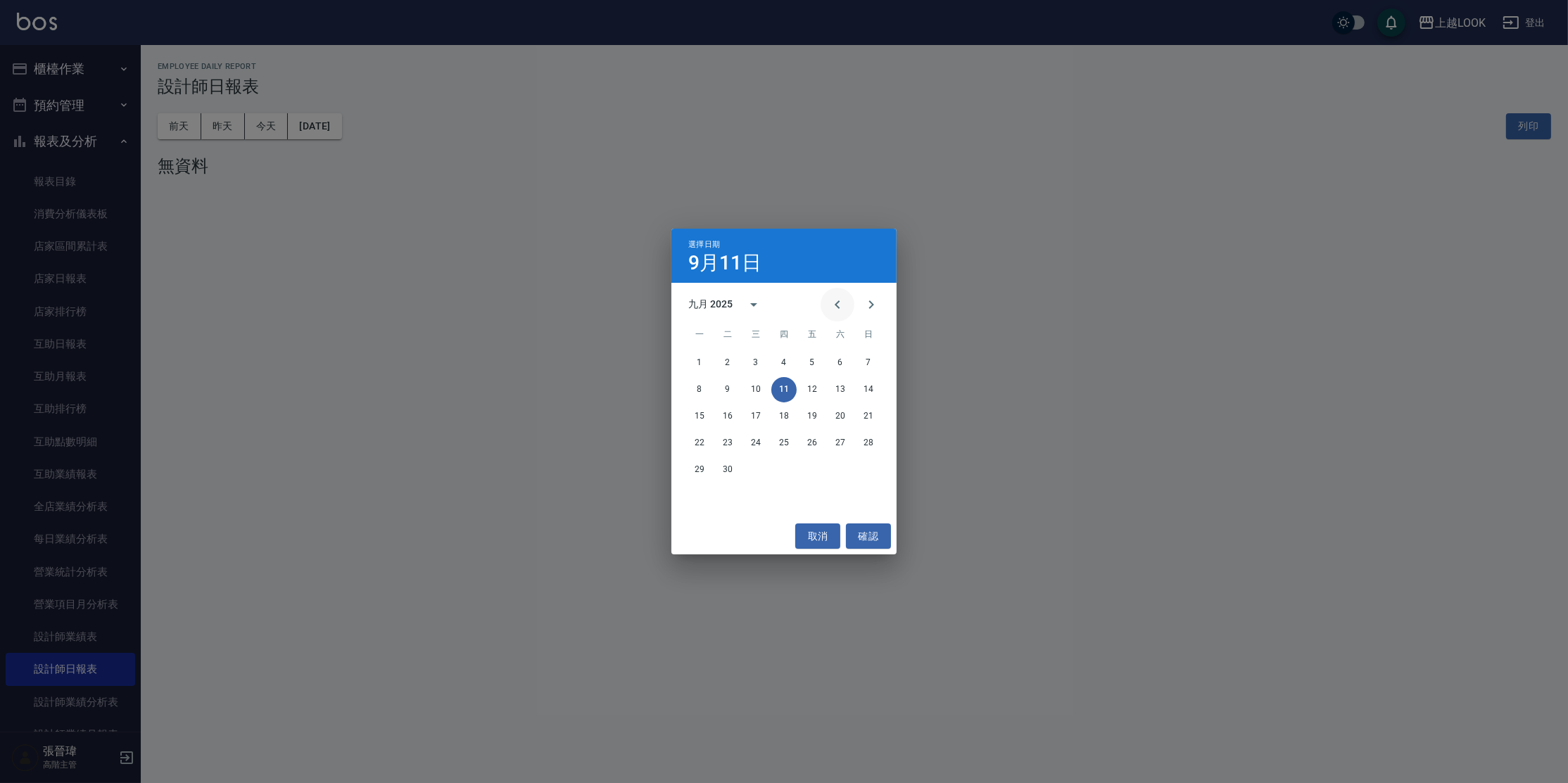
click at [831, 298] on icon "Previous month" at bounding box center [837, 304] width 17 height 17
click at [870, 468] on button "31" at bounding box center [869, 470] width 26 height 26
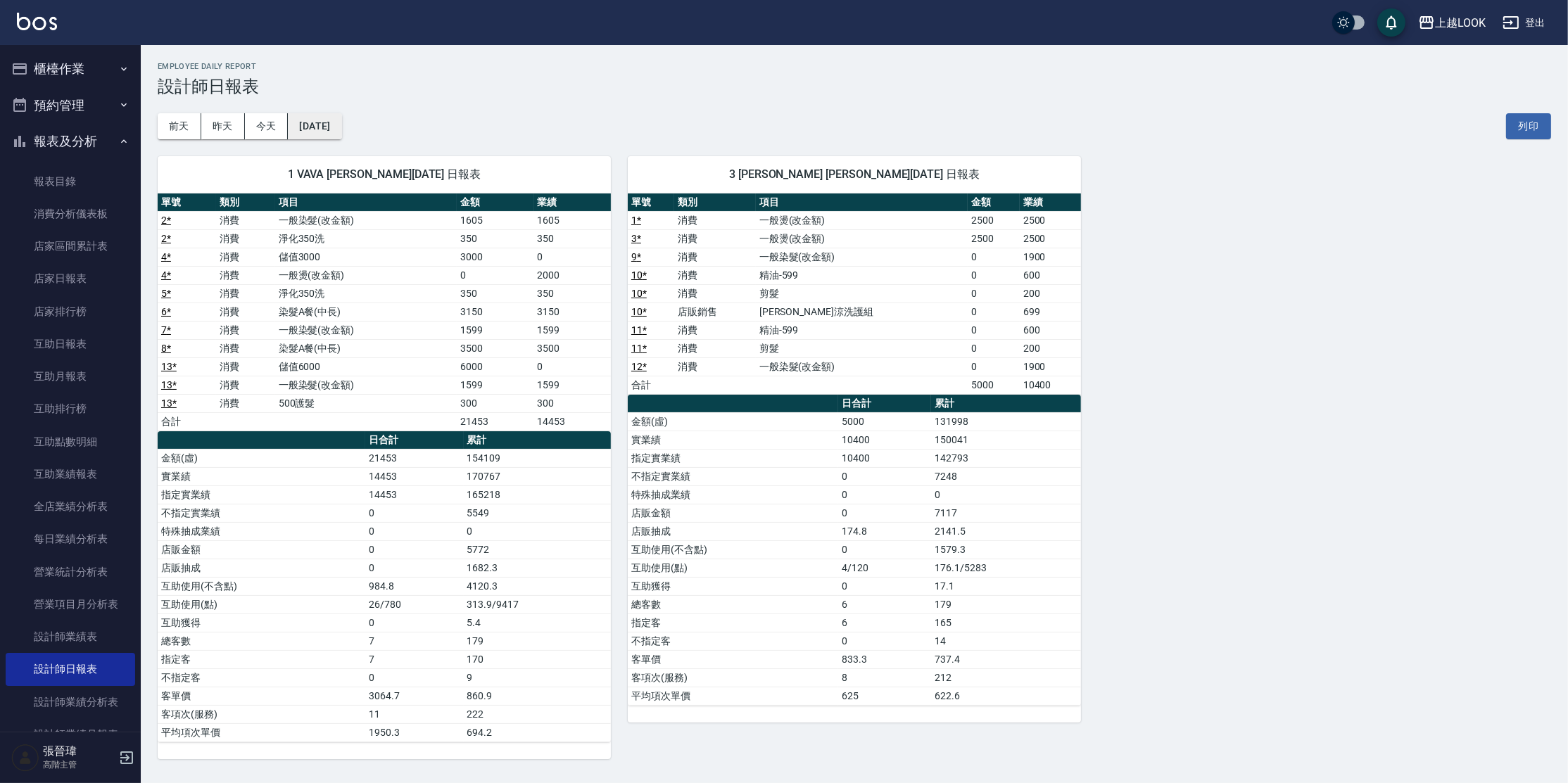
click at [335, 129] on button "[DATE]" at bounding box center [315, 126] width 54 height 26
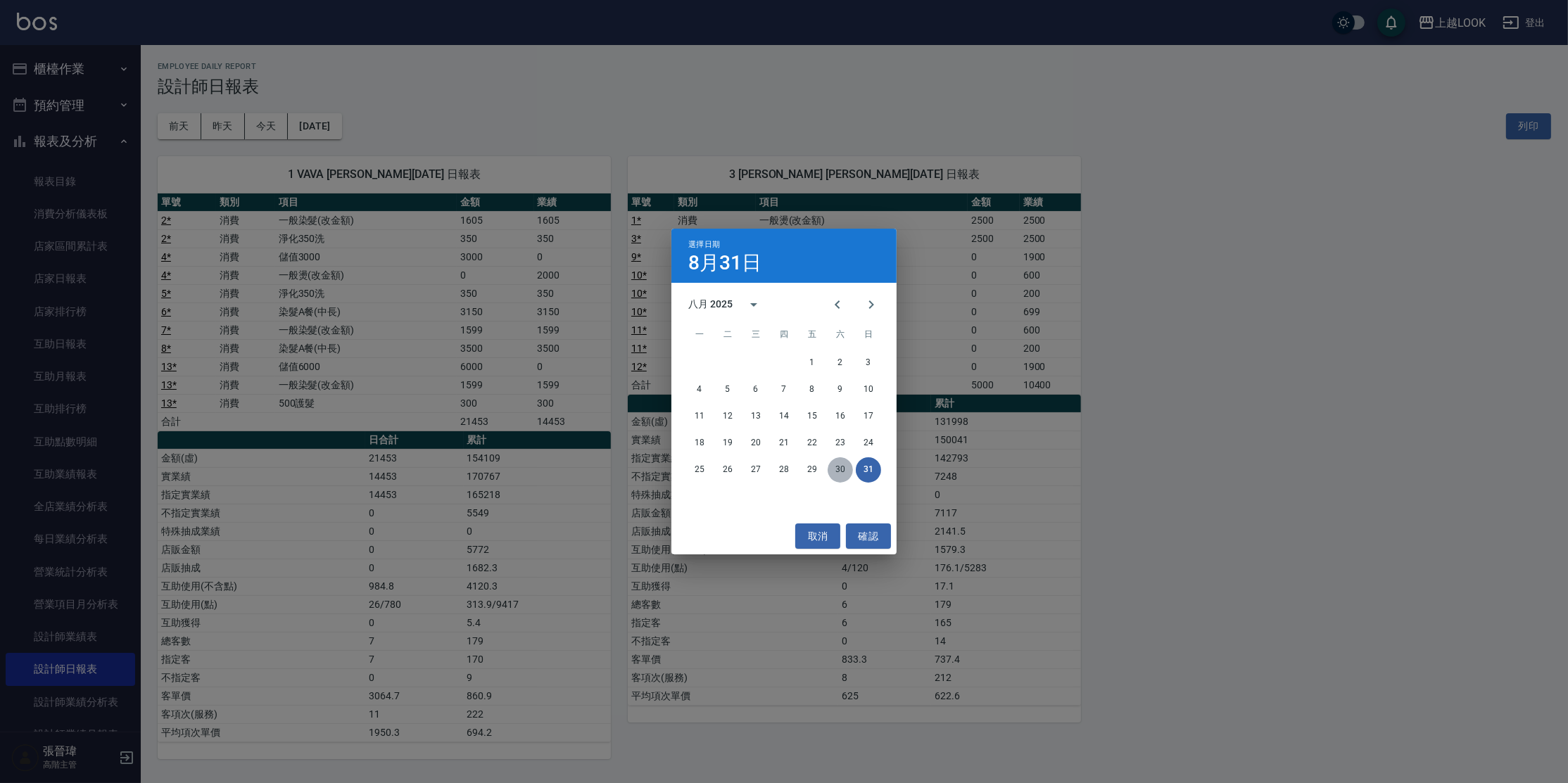
click at [838, 468] on button "30" at bounding box center [841, 470] width 26 height 26
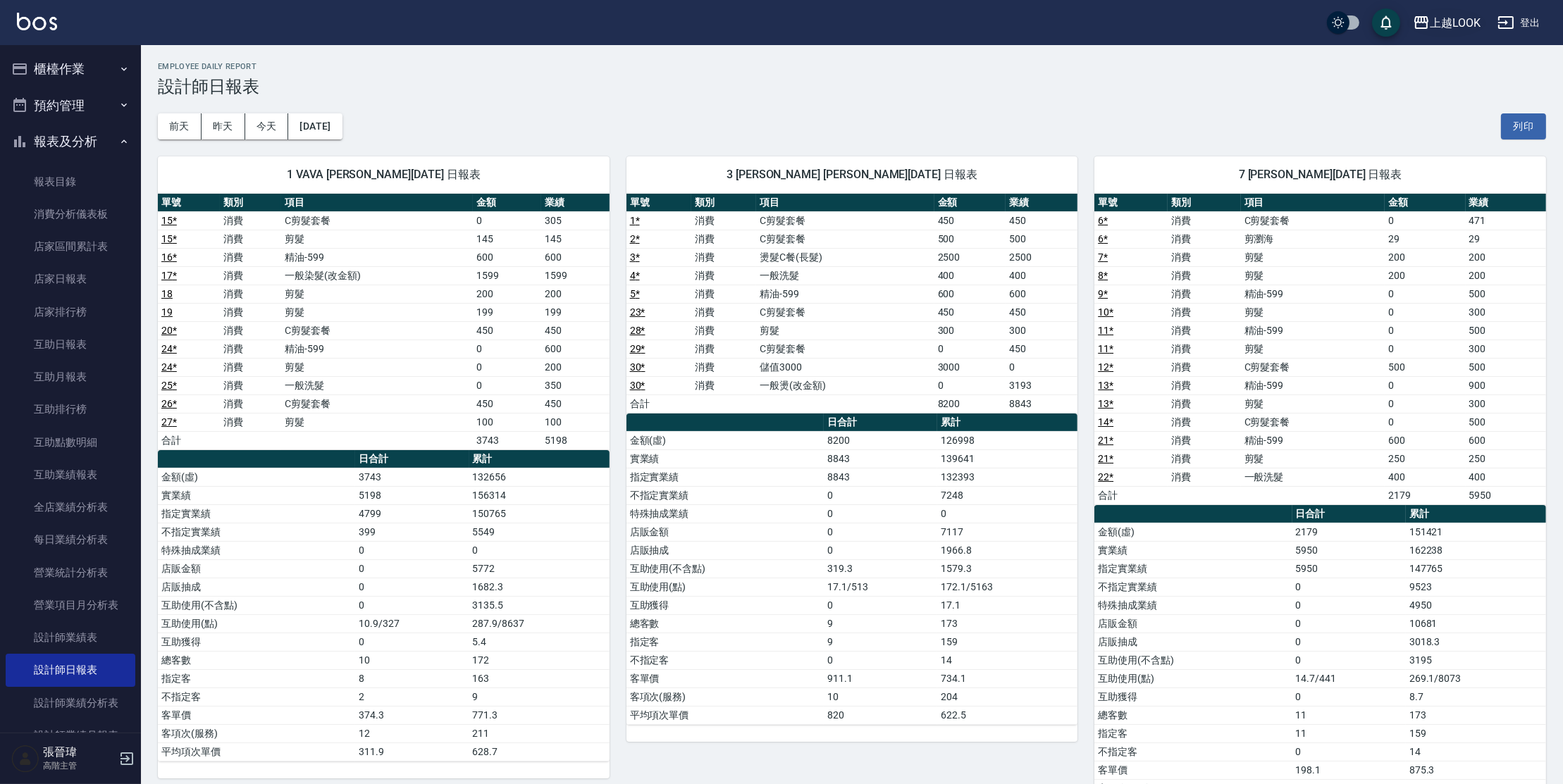
click at [1479, 27] on div "上越LOOK" at bounding box center [1455, 22] width 51 height 17
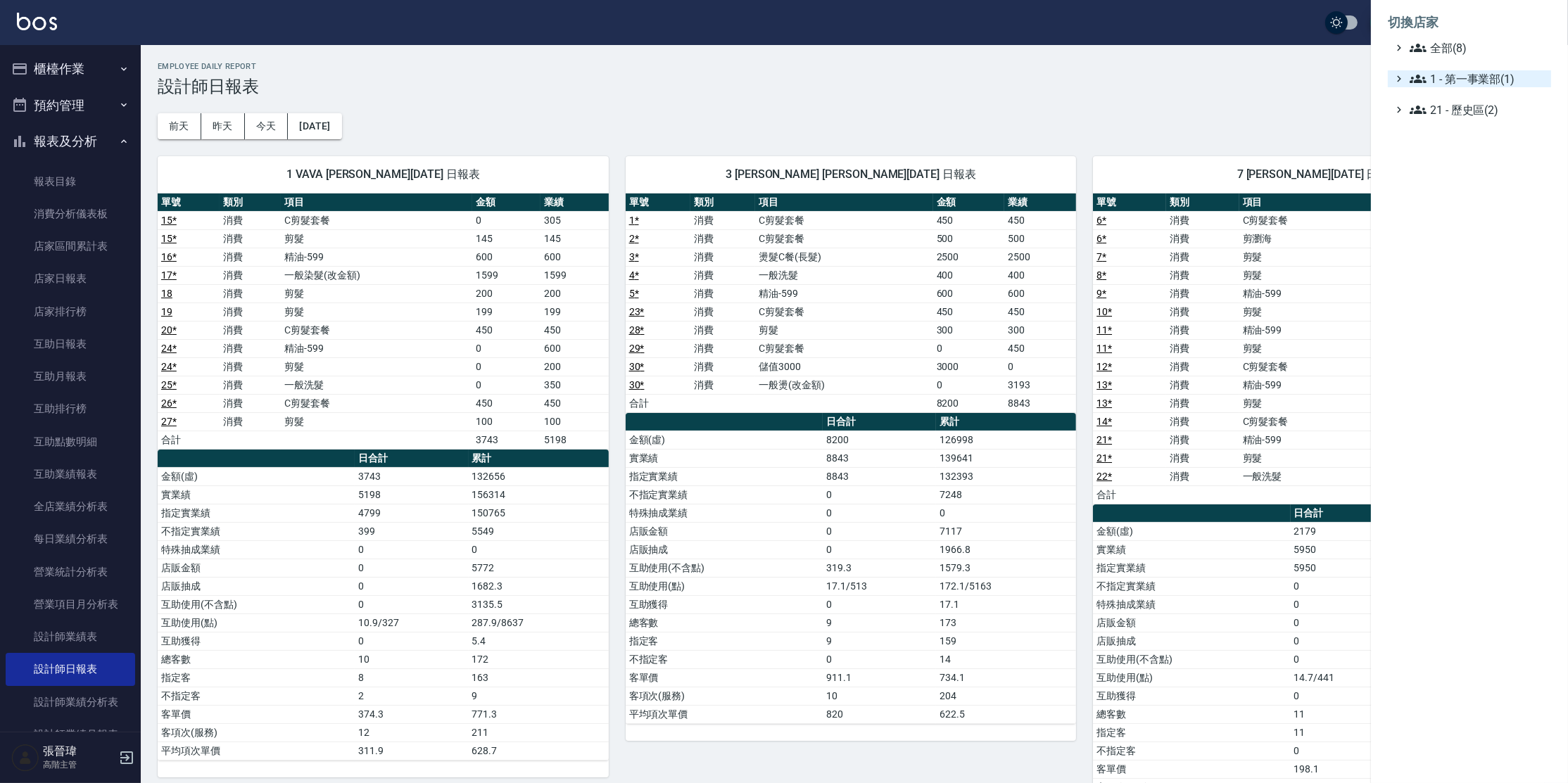
click at [1473, 82] on span "1 - 第一事業部(1)" at bounding box center [1477, 78] width 136 height 17
click at [1473, 93] on span "1.08 - 張晉瑋(6)" at bounding box center [1485, 96] width 122 height 17
click at [1467, 160] on span "PS40" at bounding box center [1487, 155] width 117 height 17
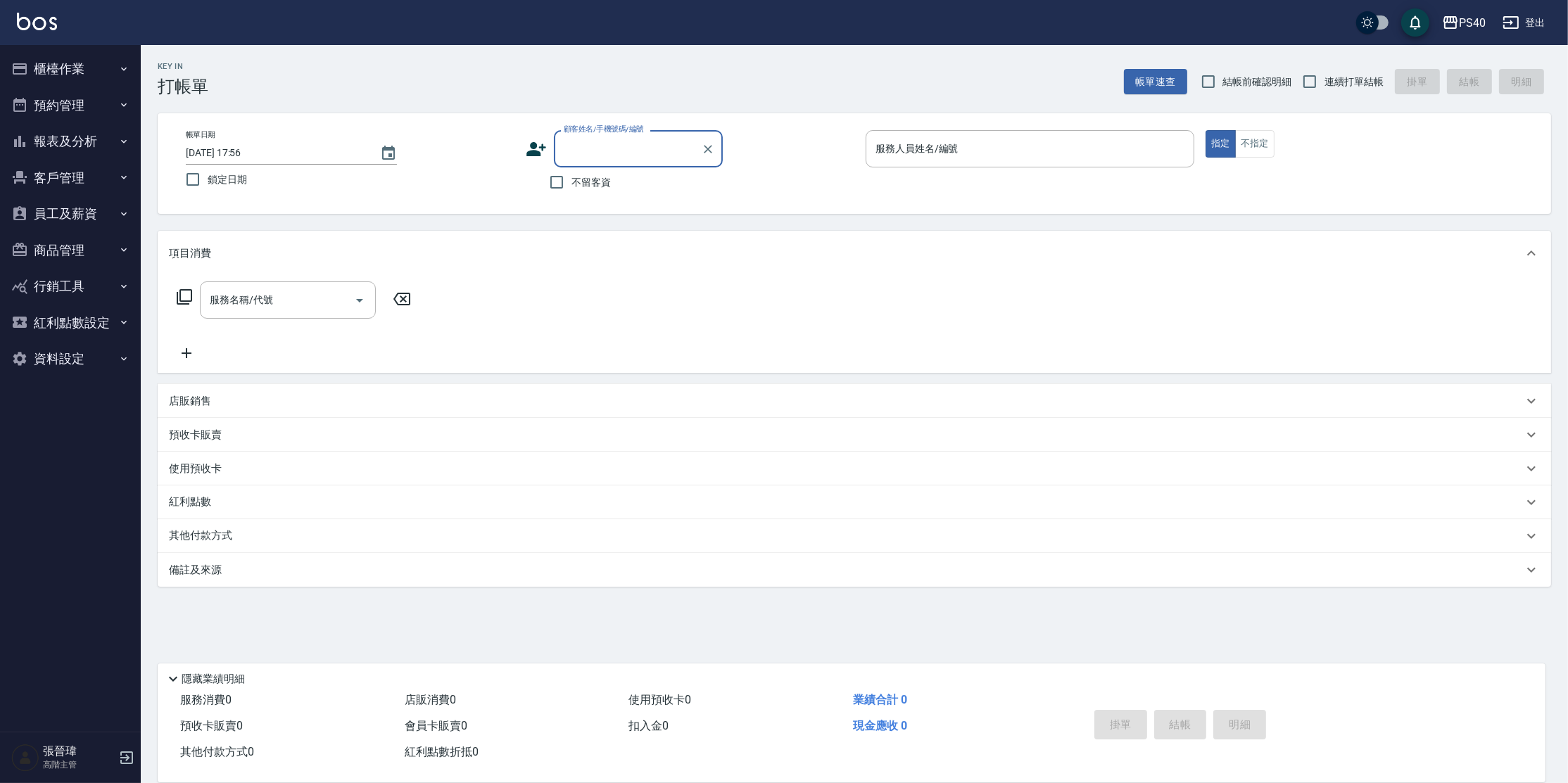
click at [64, 142] on button "報表及分析" at bounding box center [70, 141] width 129 height 36
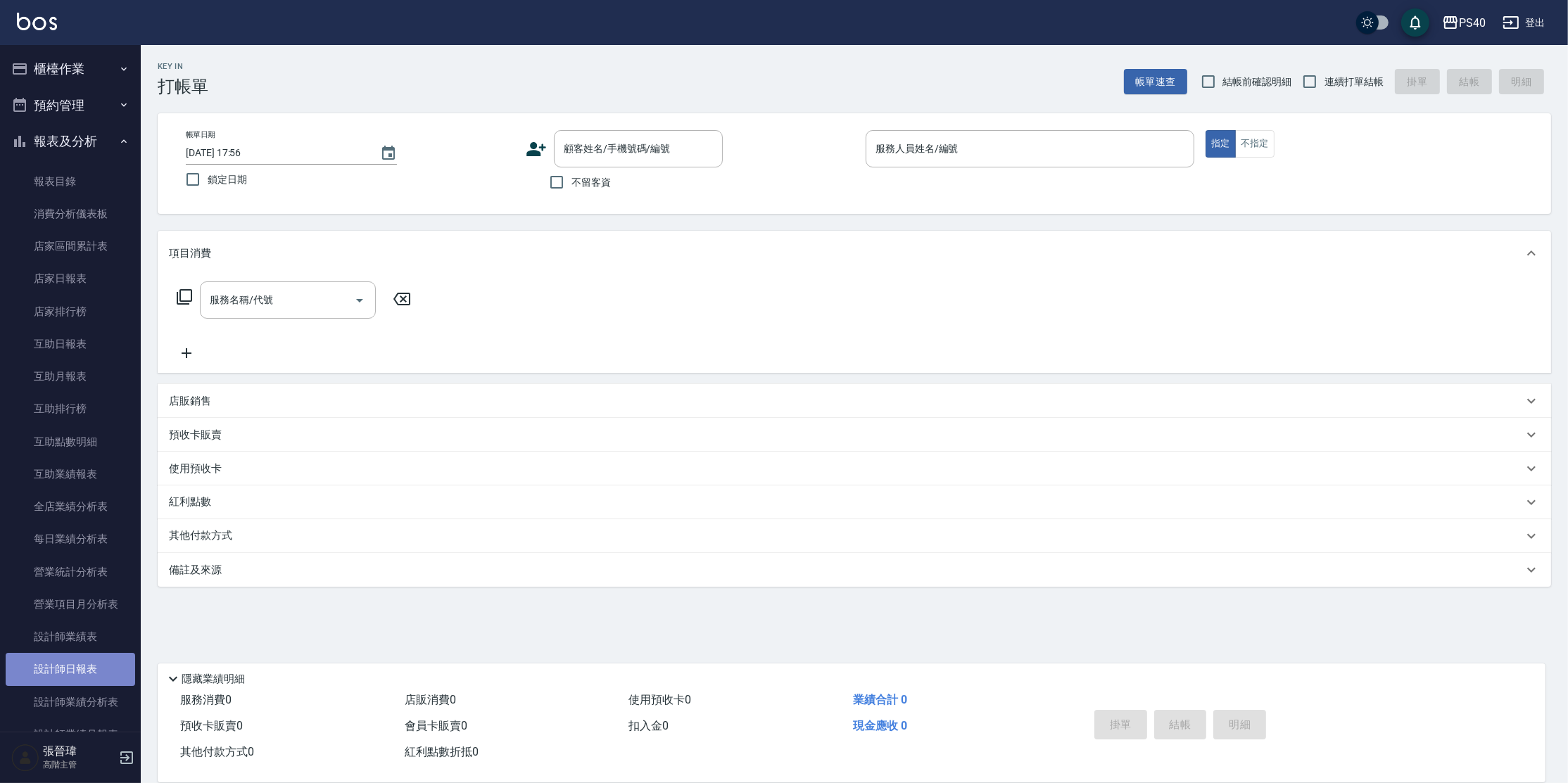
click at [98, 665] on link "設計師日報表" at bounding box center [70, 669] width 129 height 33
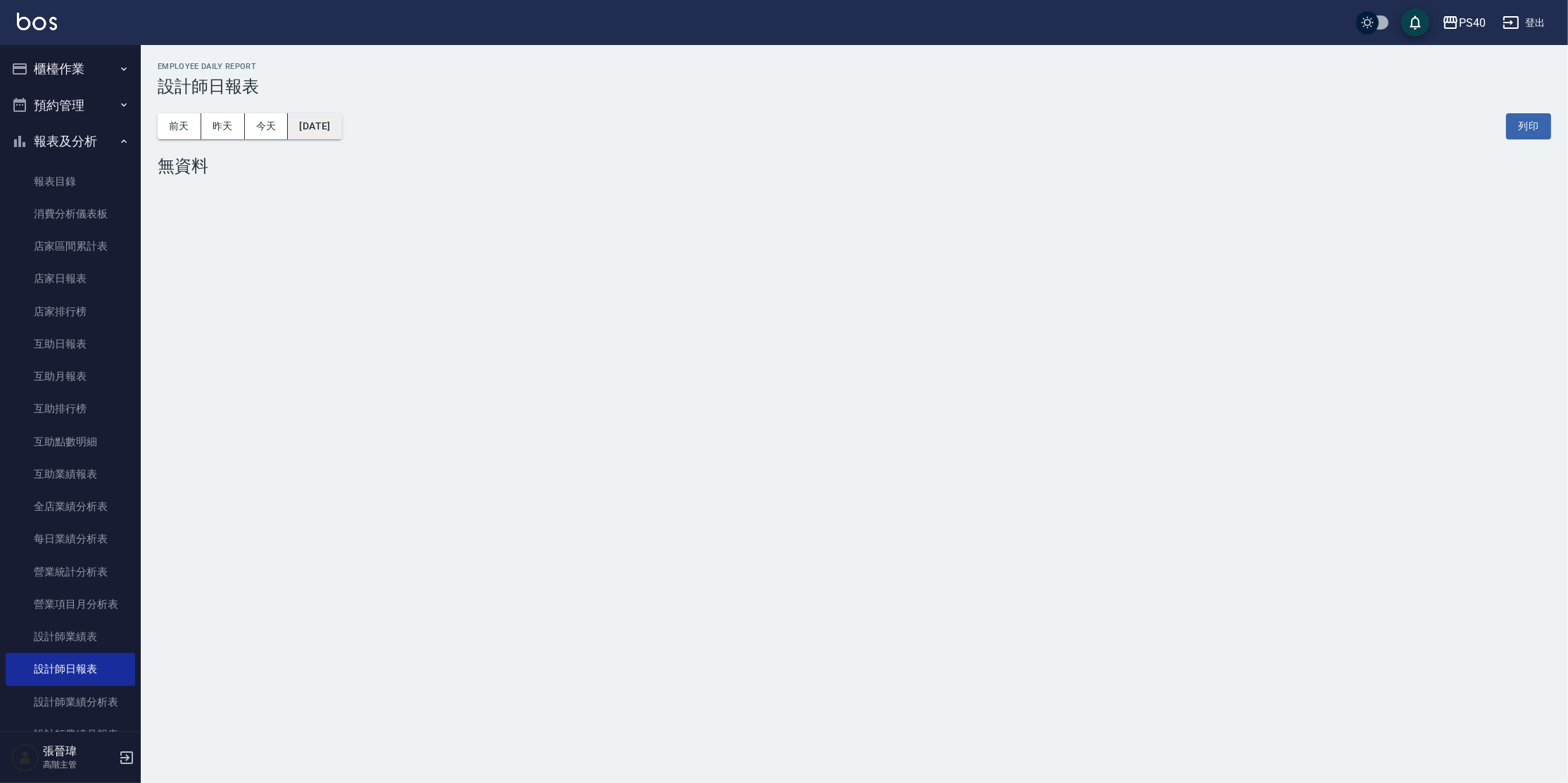
click at [318, 127] on button "[DATE]" at bounding box center [315, 126] width 54 height 26
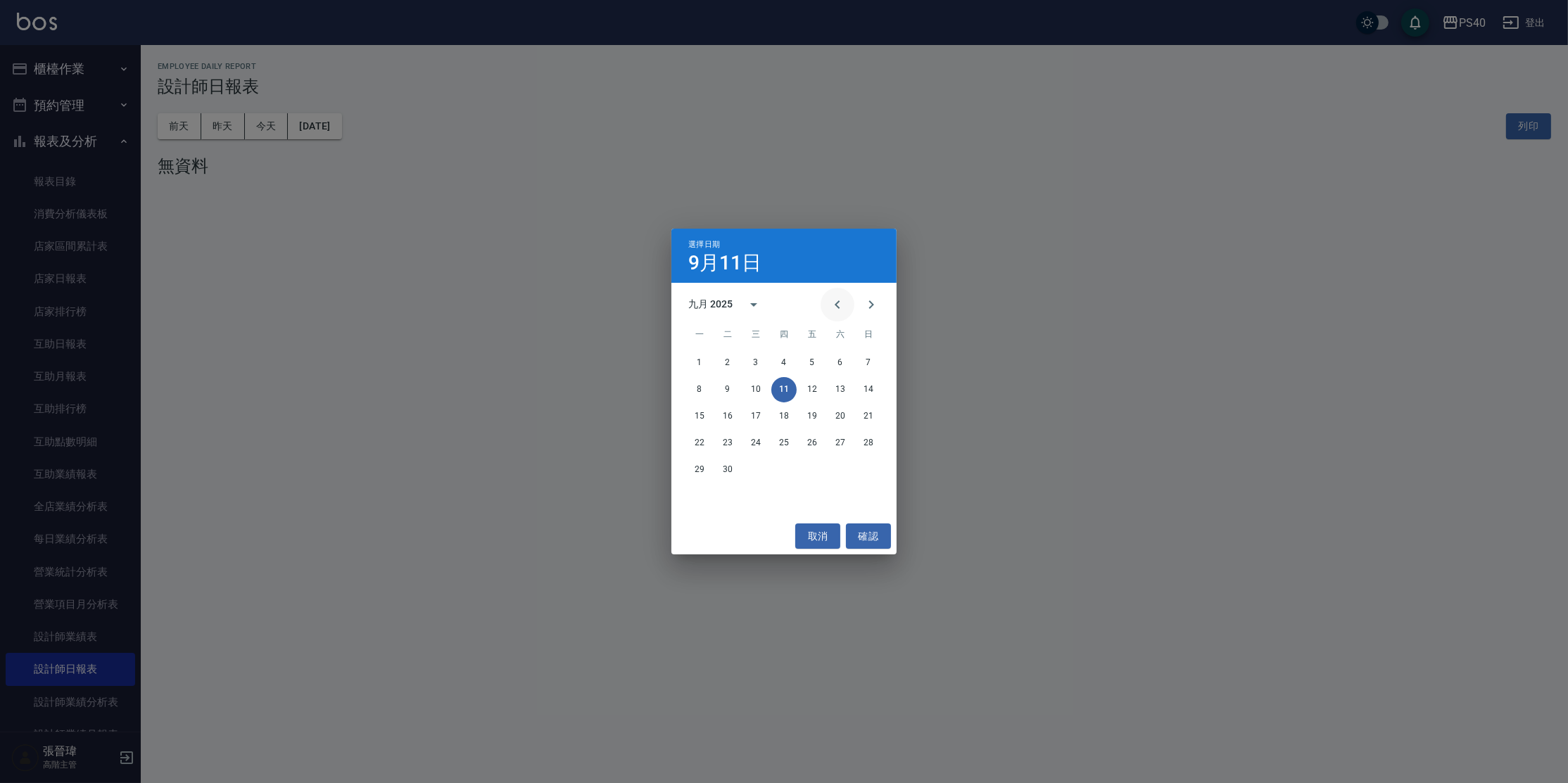
click at [835, 298] on icon "Previous month" at bounding box center [837, 304] width 17 height 17
click at [869, 470] on button "31" at bounding box center [869, 470] width 26 height 26
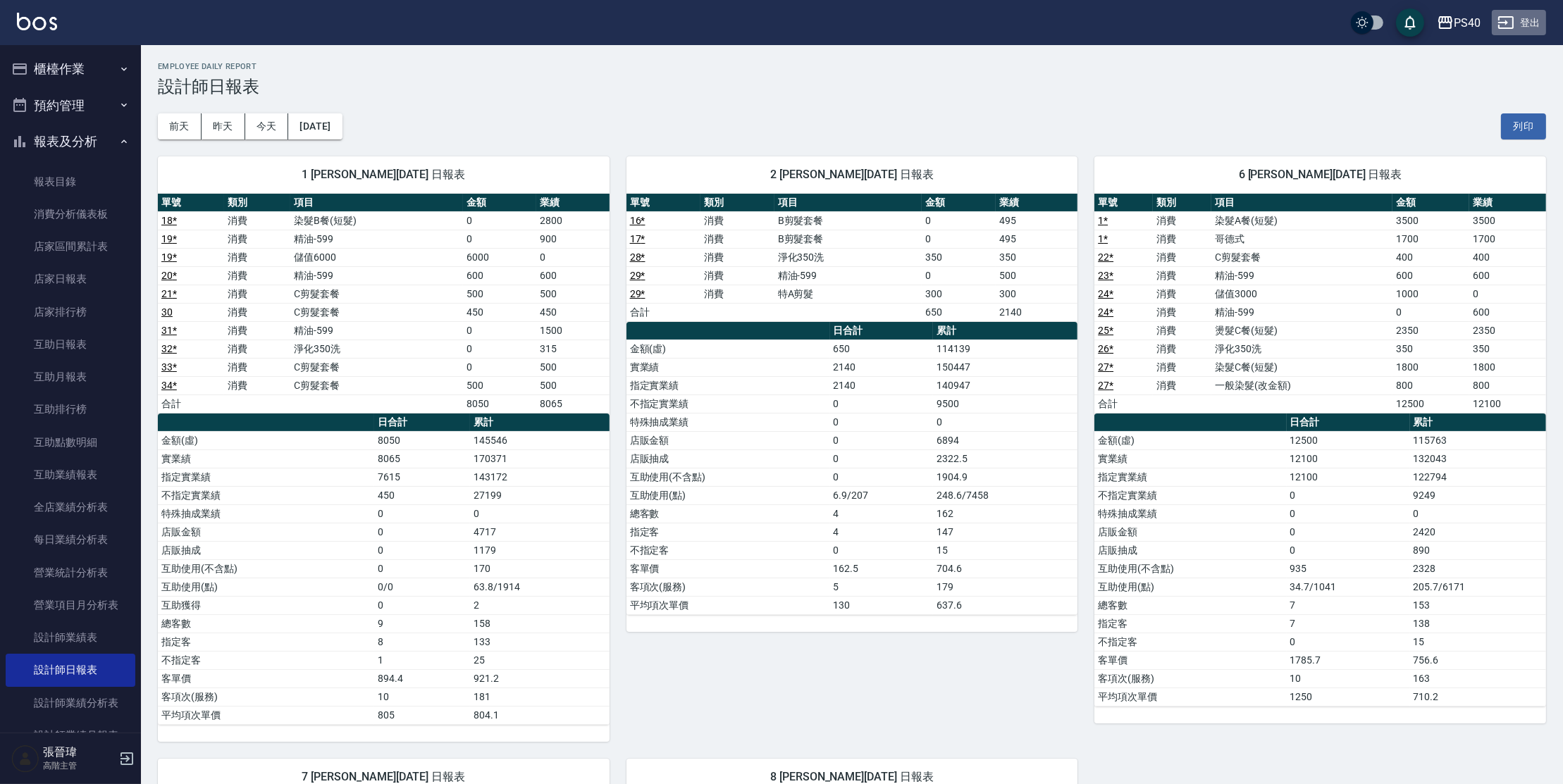
click at [1541, 23] on button "登出" at bounding box center [1518, 23] width 54 height 26
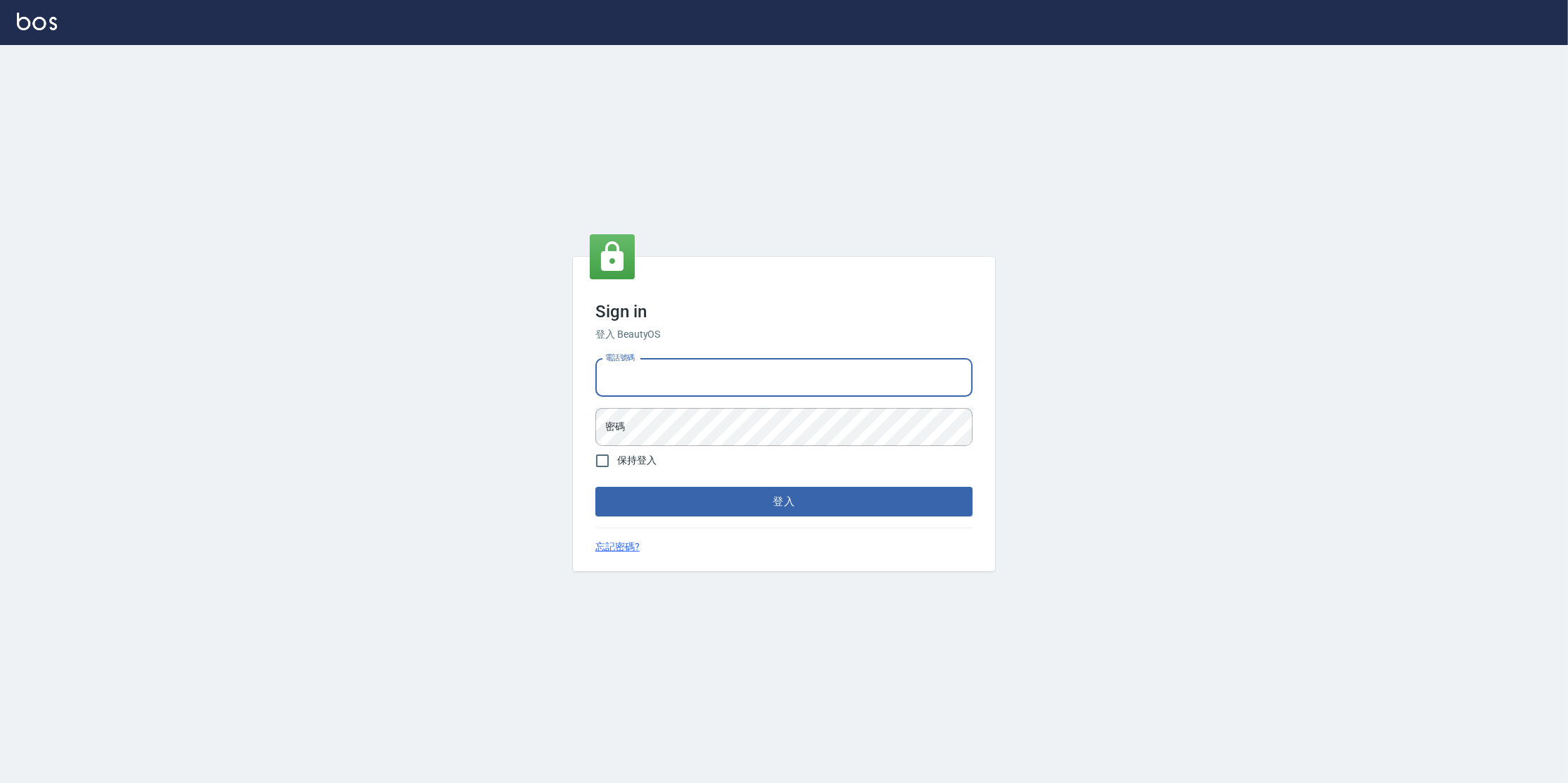
click at [805, 386] on input "電話號碼" at bounding box center [784, 378] width 377 height 38
type input "0963199014"
click at [595, 487] on button "登入" at bounding box center [784, 501] width 377 height 29
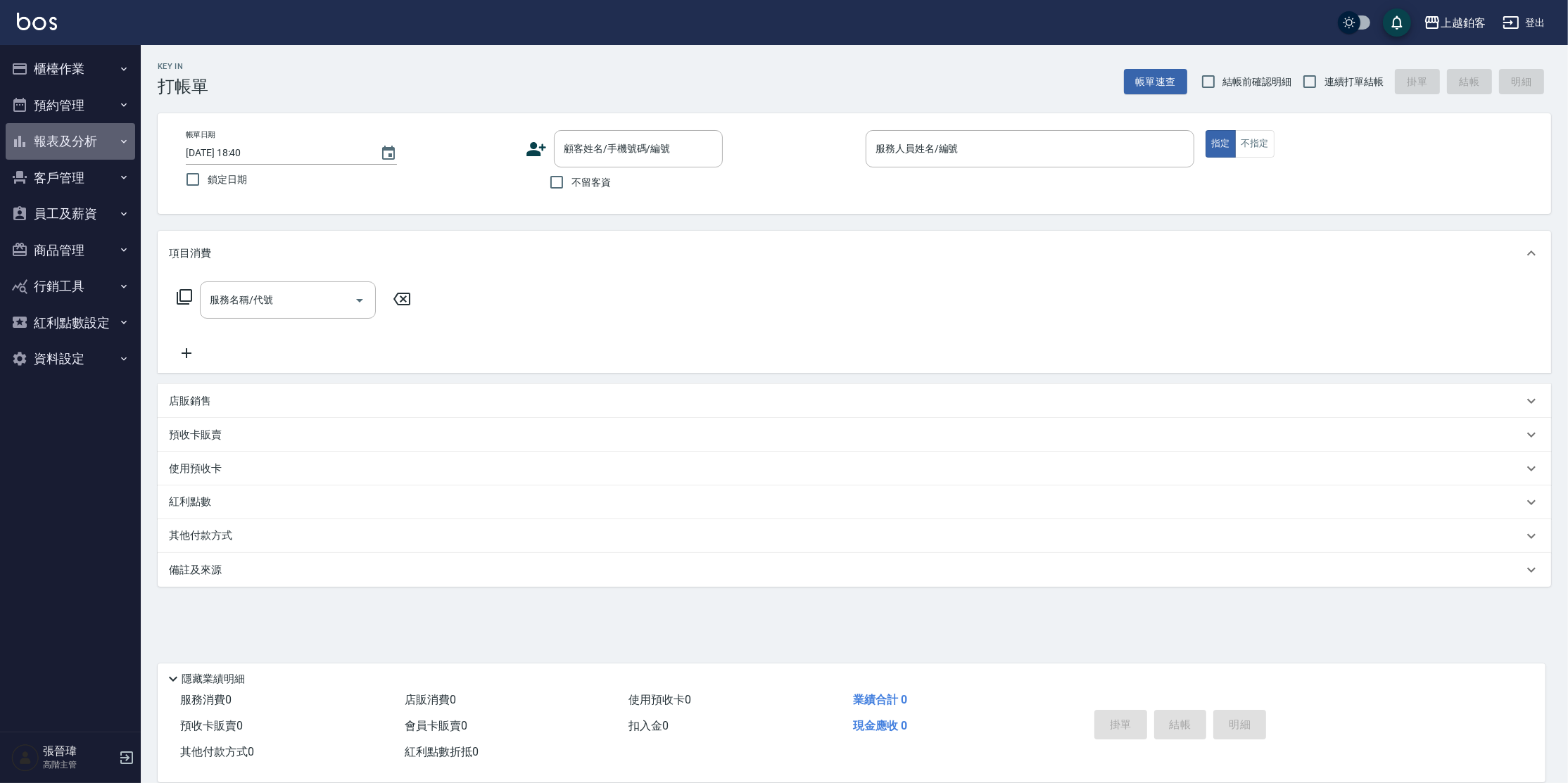
click at [73, 135] on button "報表及分析" at bounding box center [70, 141] width 129 height 36
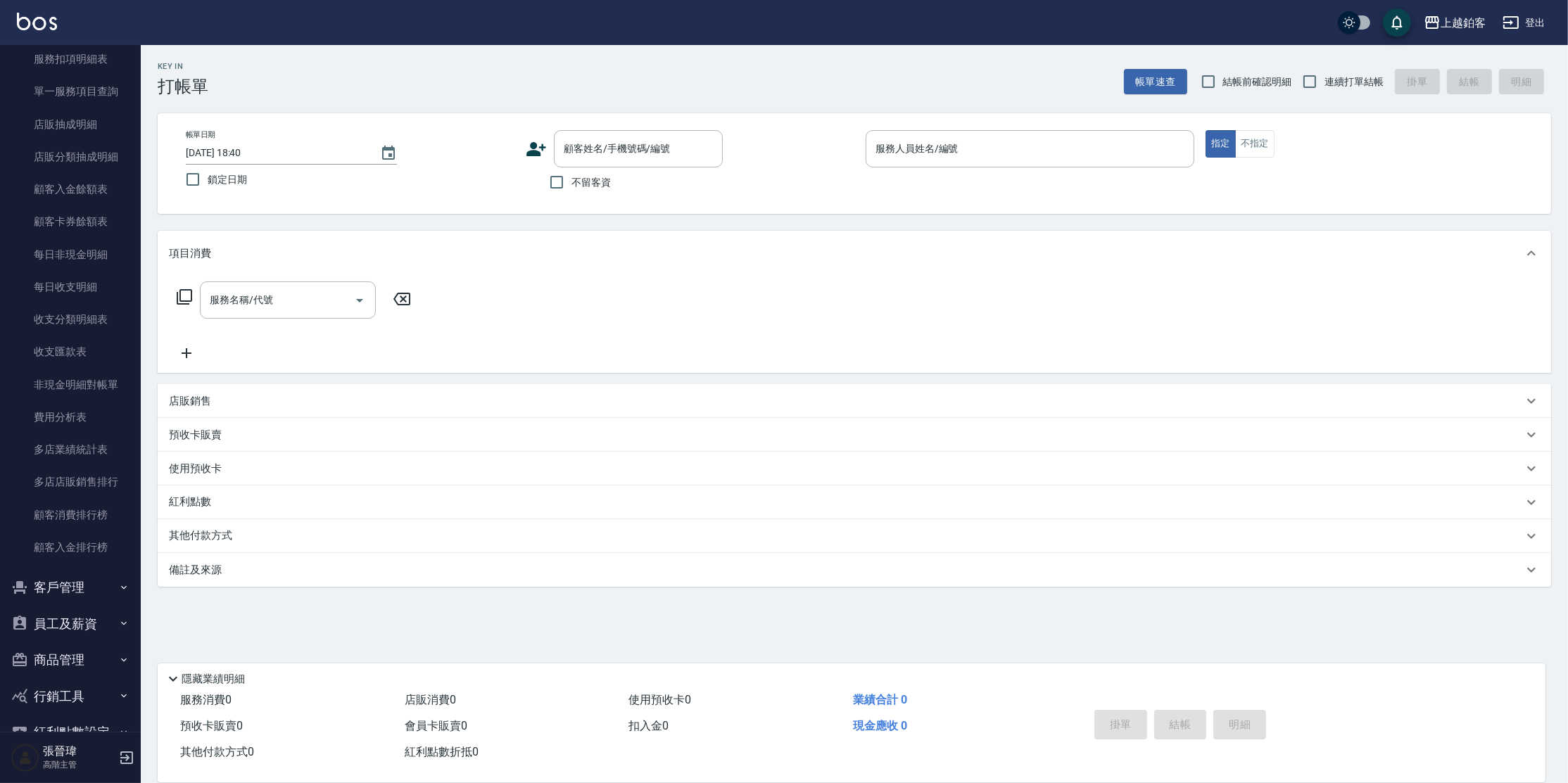
scroll to position [983, 0]
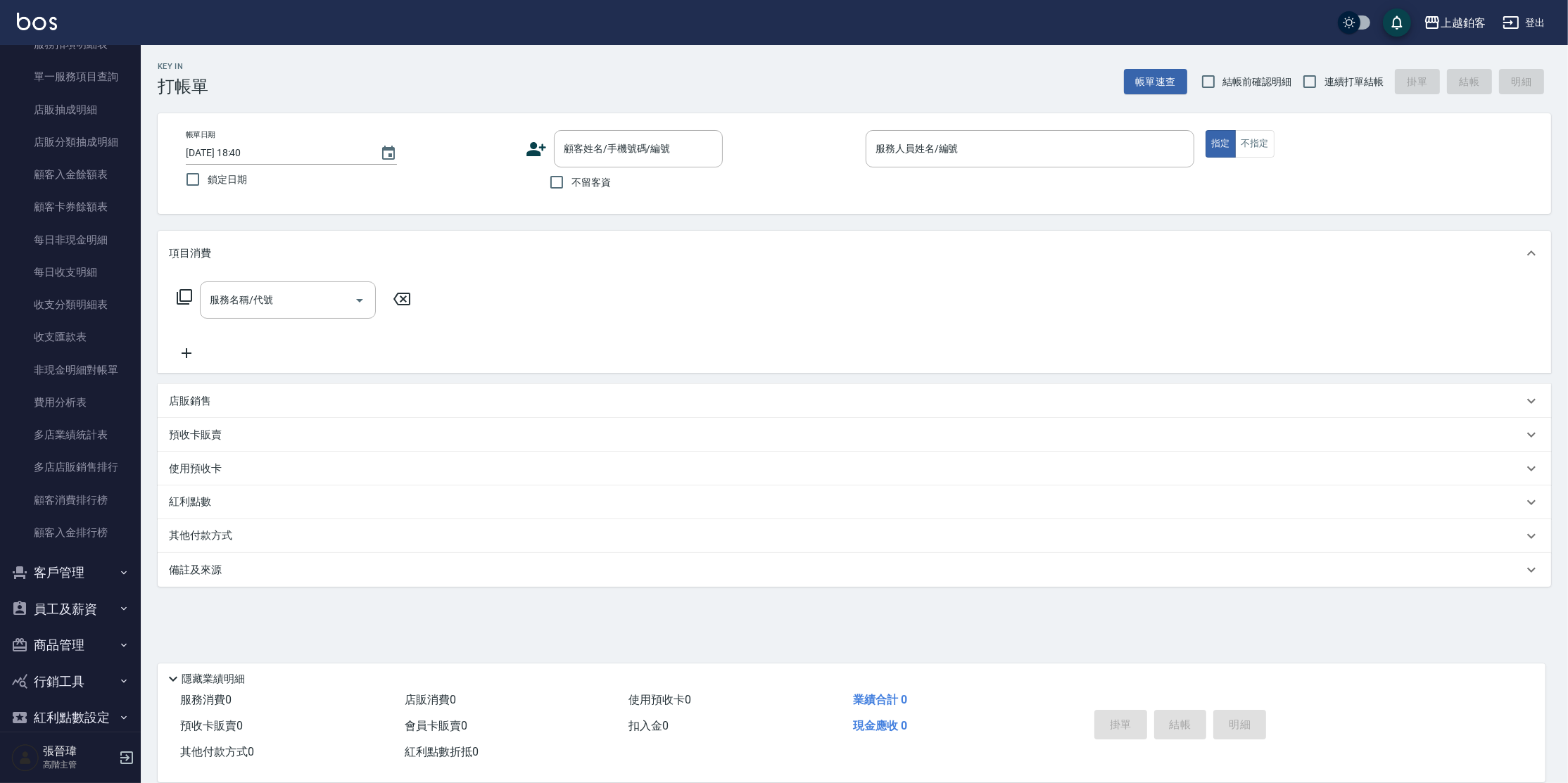
drag, startPoint x: 132, startPoint y: 483, endPoint x: 129, endPoint y: 444, distance: 39.1
click at [129, 441] on nav "櫃檯作業 打帳單 帳單列表 掛單列表 座位開單 營業儀表板 現金收支登錄 高階收支登錄 材料自購登錄 每日結帳 排班表 現場電腦打卡 掃碼打卡 預約管理 預約…" at bounding box center [70, 387] width 140 height 686
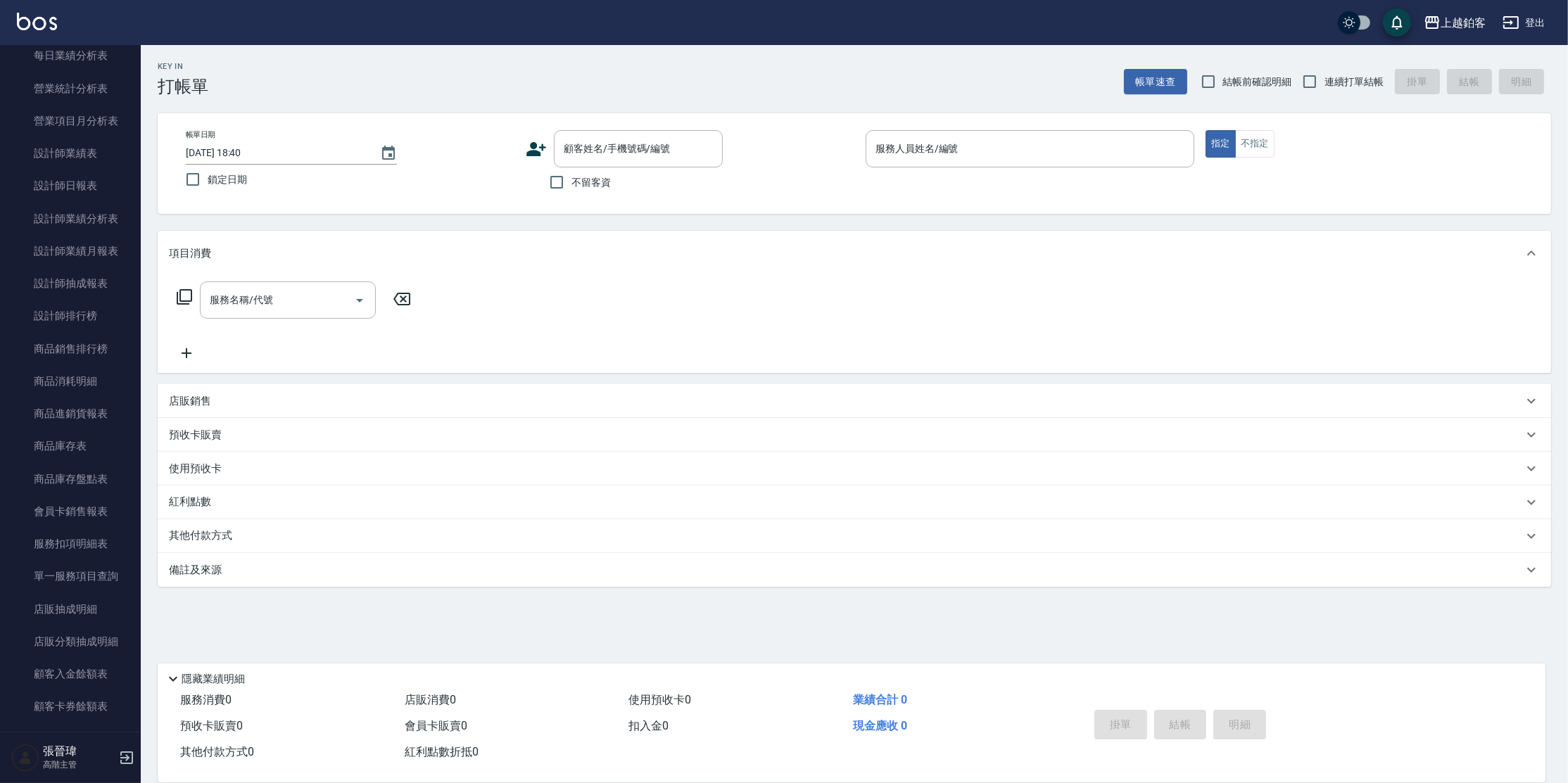
scroll to position [473, 0]
drag, startPoint x: 131, startPoint y: 352, endPoint x: 131, endPoint y: 359, distance: 7.0
click at [131, 359] on nav "櫃檯作業 打帳單 帳單列表 掛單列表 座位開單 營業儀表板 現金收支登錄 高階收支登錄 材料自購登錄 每日結帳 排班表 現場電腦打卡 掃碼打卡 預約管理 預約…" at bounding box center [70, 387] width 140 height 686
drag, startPoint x: 132, startPoint y: 353, endPoint x: 133, endPoint y: 381, distance: 28.0
click at [133, 381] on nav "櫃檯作業 打帳單 帳單列表 掛單列表 座位開單 營業儀表板 現金收支登錄 高階收支登錄 材料自購登錄 每日結帳 排班表 現場電腦打卡 掃碼打卡 預約管理 預約…" at bounding box center [70, 387] width 140 height 686
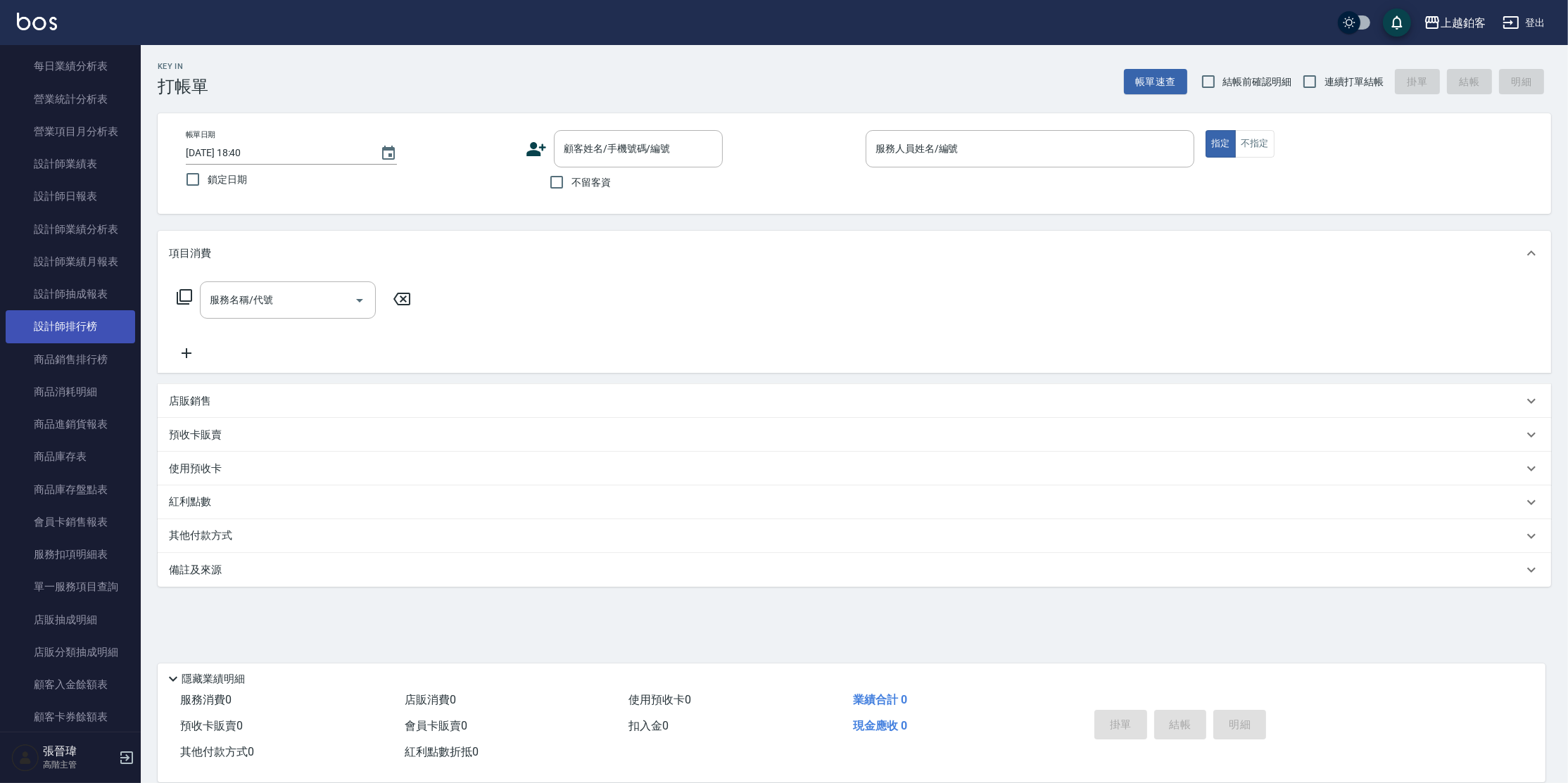
click at [73, 320] on link "設計師排行榜" at bounding box center [70, 326] width 129 height 33
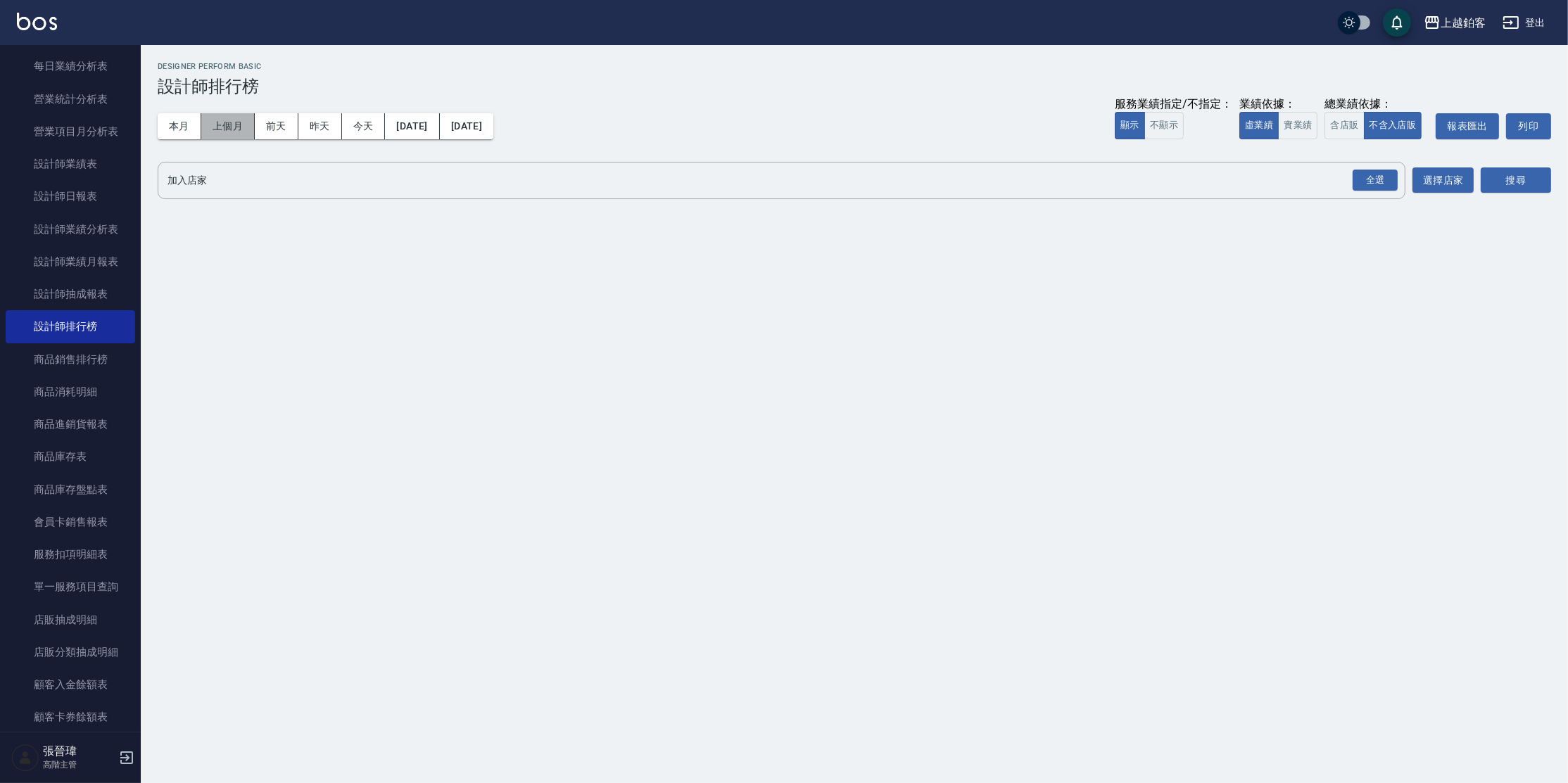
click at [236, 128] on button "上個月" at bounding box center [228, 126] width 54 height 26
click at [1308, 134] on button "實業績" at bounding box center [1297, 126] width 39 height 27
drag, startPoint x: 1387, startPoint y: 180, endPoint x: 1393, endPoint y: 184, distance: 7.2
click at [1393, 184] on div "全選" at bounding box center [1375, 180] width 45 height 22
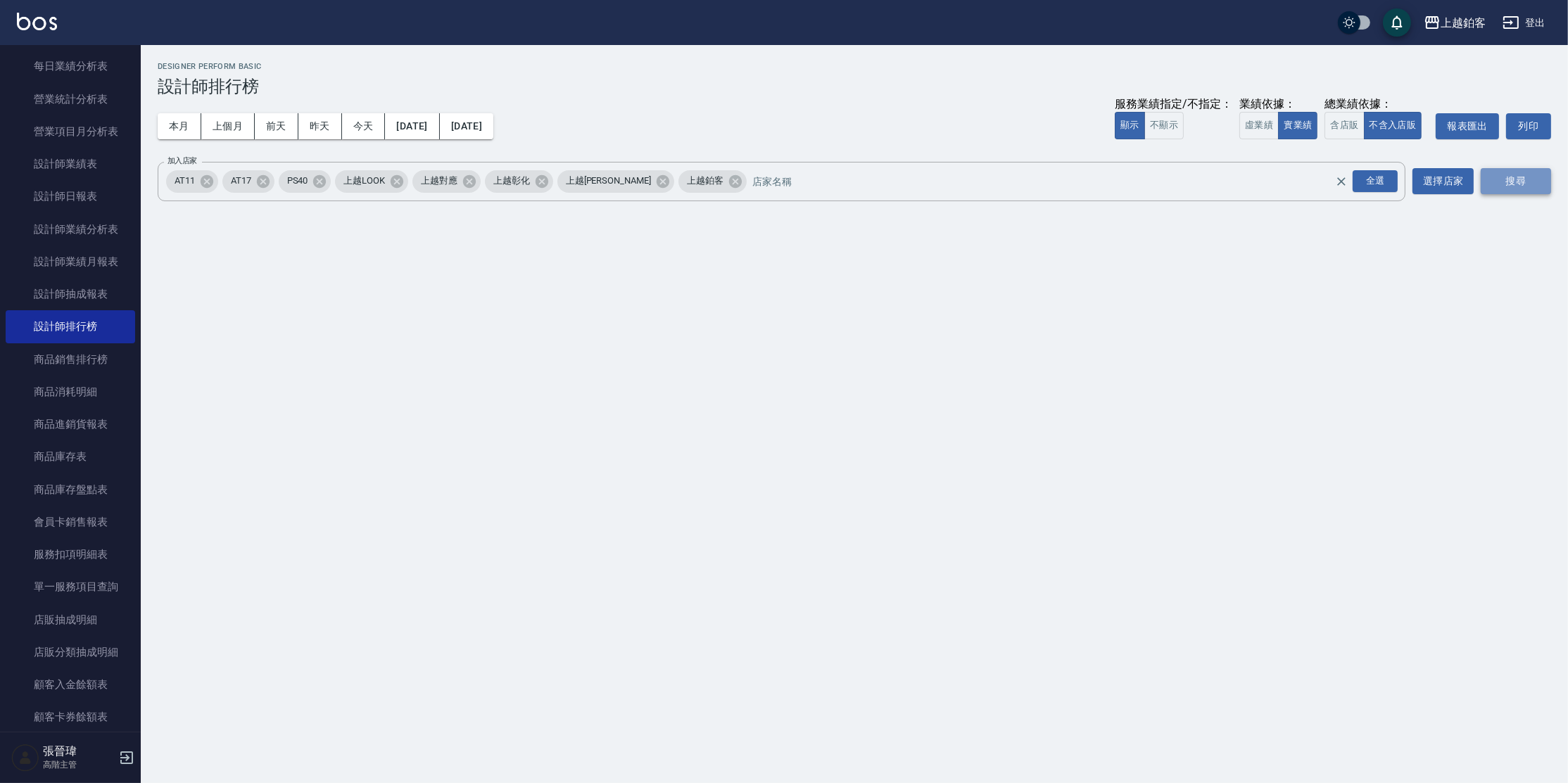
click at [1495, 178] on button "搜尋" at bounding box center [1515, 181] width 70 height 26
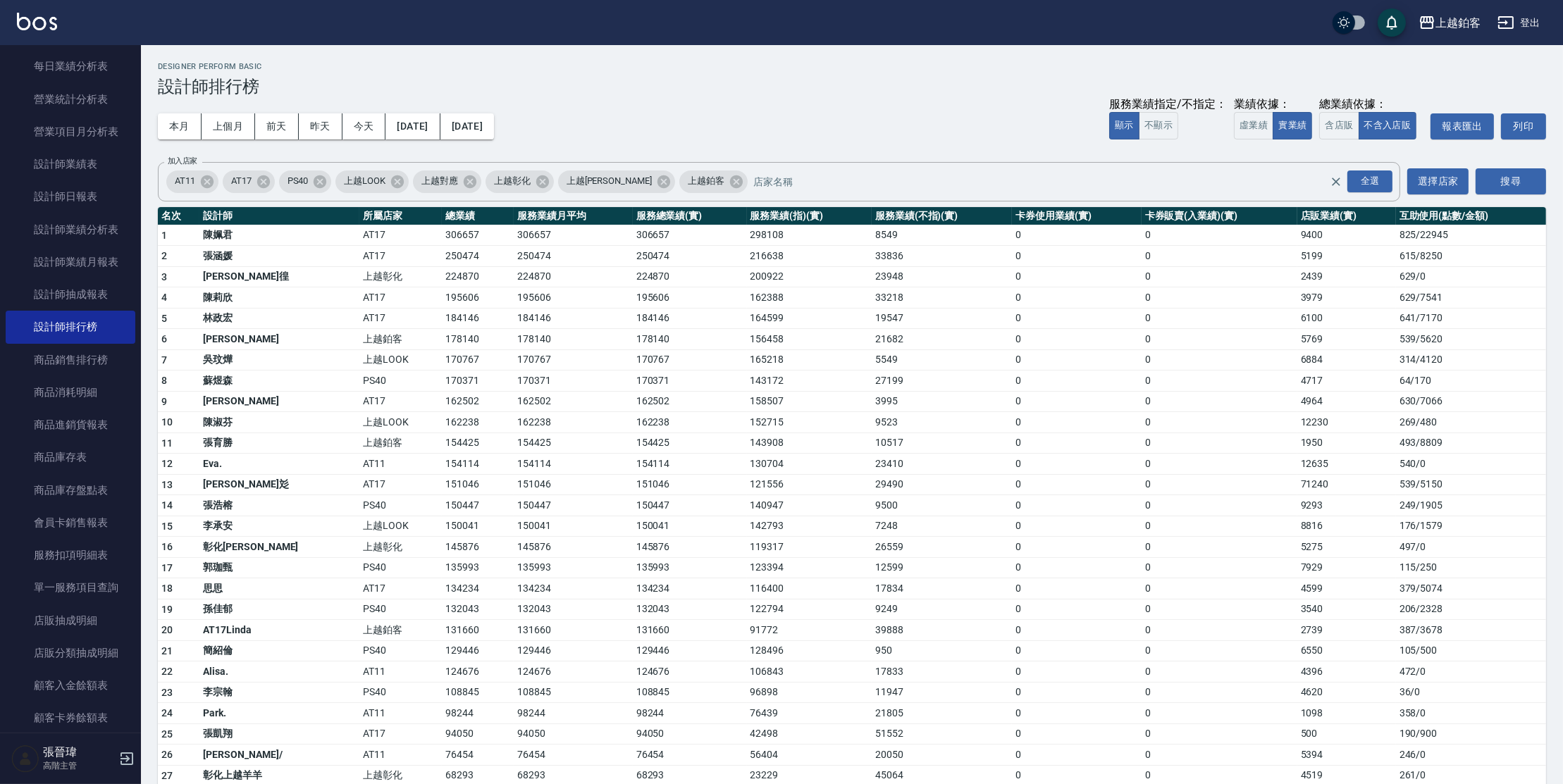
click at [1513, 30] on icon "button" at bounding box center [1505, 22] width 17 height 17
